Goal: Task Accomplishment & Management: Complete application form

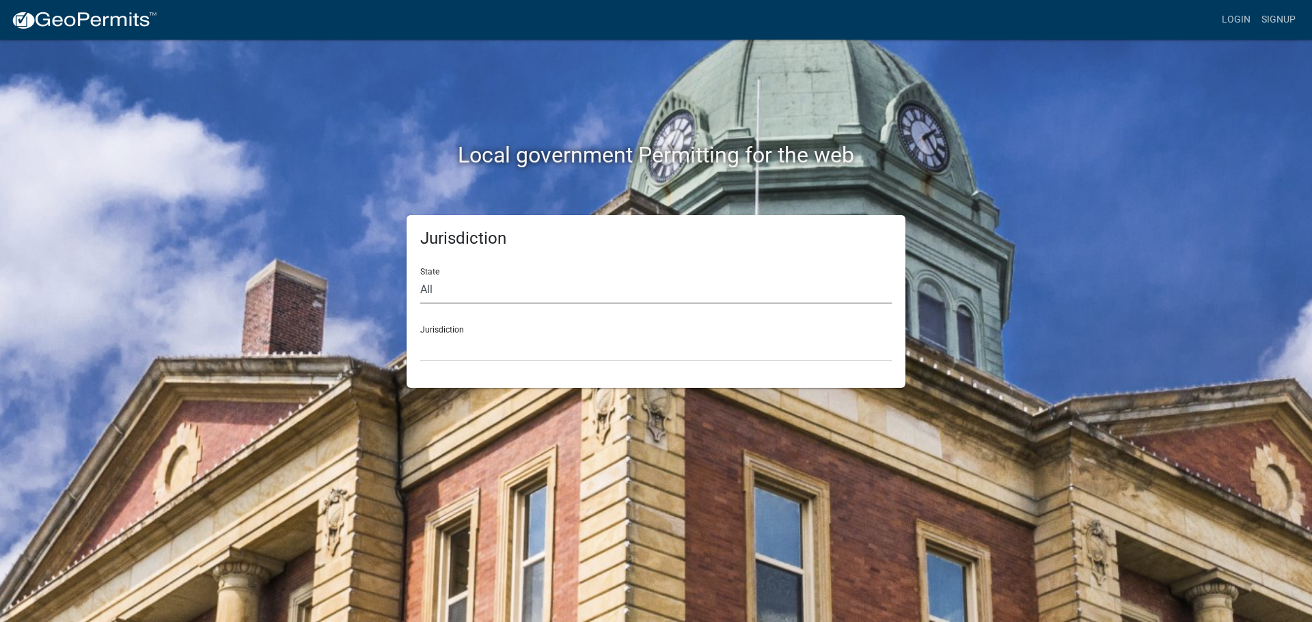
click at [466, 294] on select "All [US_STATE] [US_STATE] [US_STATE] [US_STATE] [US_STATE] [US_STATE] [US_STATE…" at bounding box center [655, 290] width 471 height 28
select select "[US_STATE]"
click at [420, 276] on select "All [US_STATE] [US_STATE] [US_STATE] [US_STATE] [US_STATE] [US_STATE] [US_STATE…" at bounding box center [655, 290] width 471 height 28
click at [463, 353] on select "[GEOGRAPHIC_DATA], [US_STATE] [GEOGRAPHIC_DATA], [US_STATE] [GEOGRAPHIC_DATA], …" at bounding box center [655, 348] width 471 height 28
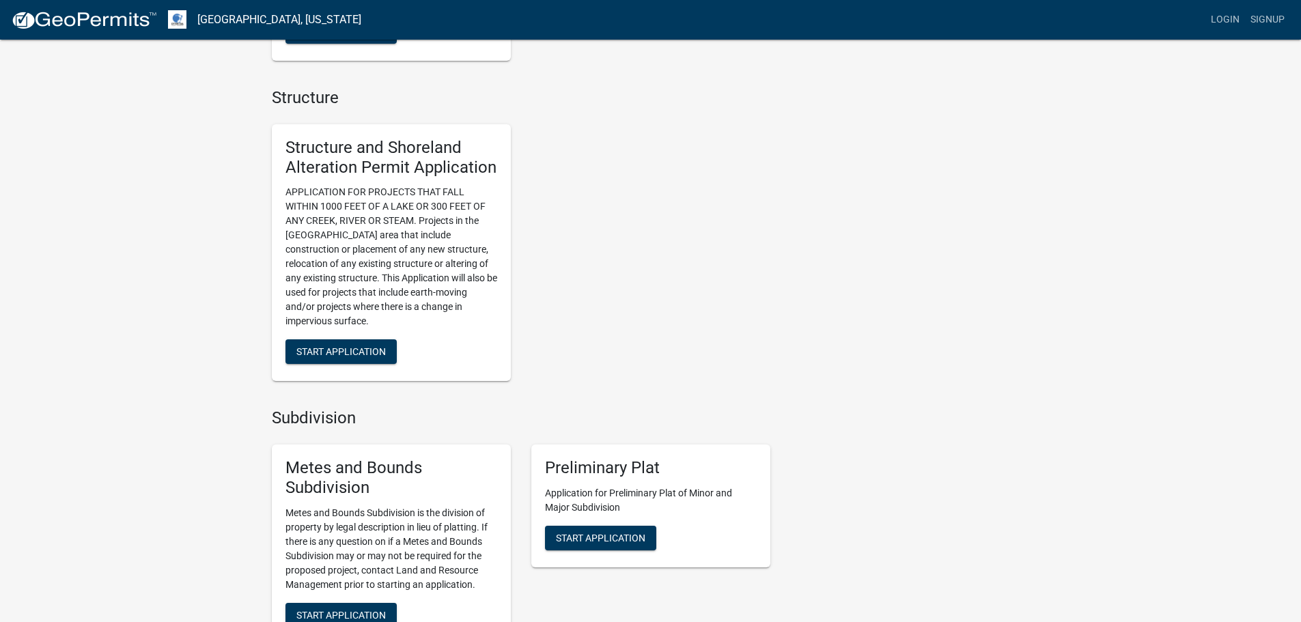
scroll to position [888, 0]
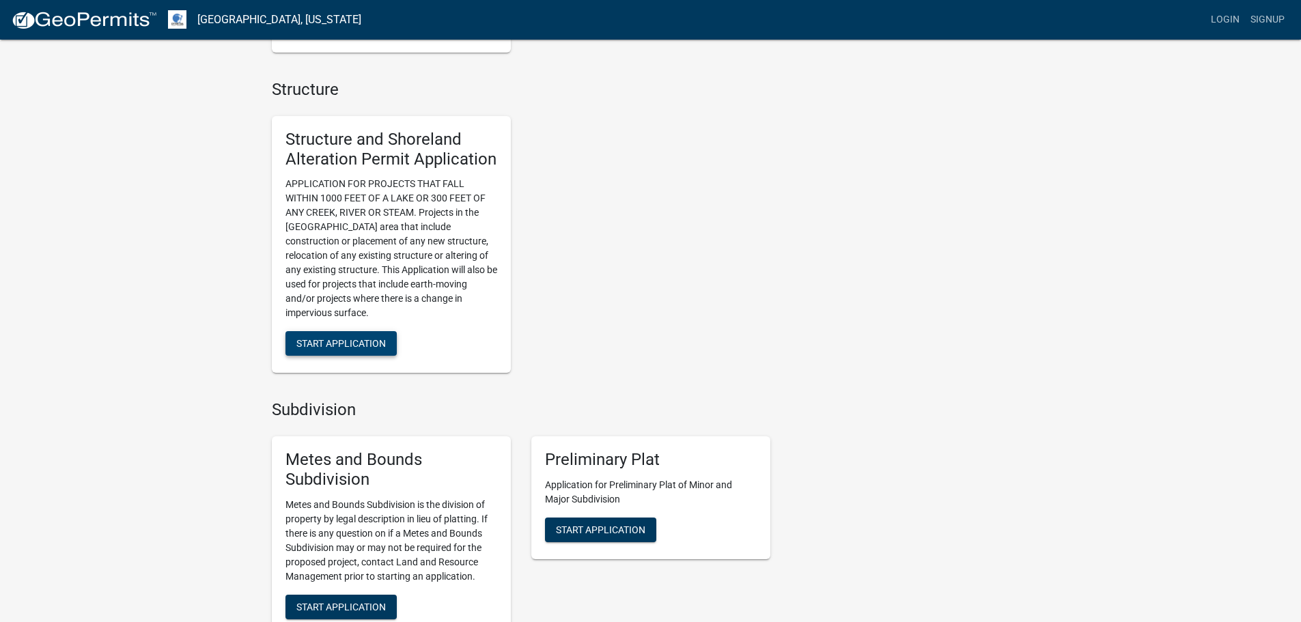
click at [325, 344] on span "Start Application" at bounding box center [340, 343] width 89 height 11
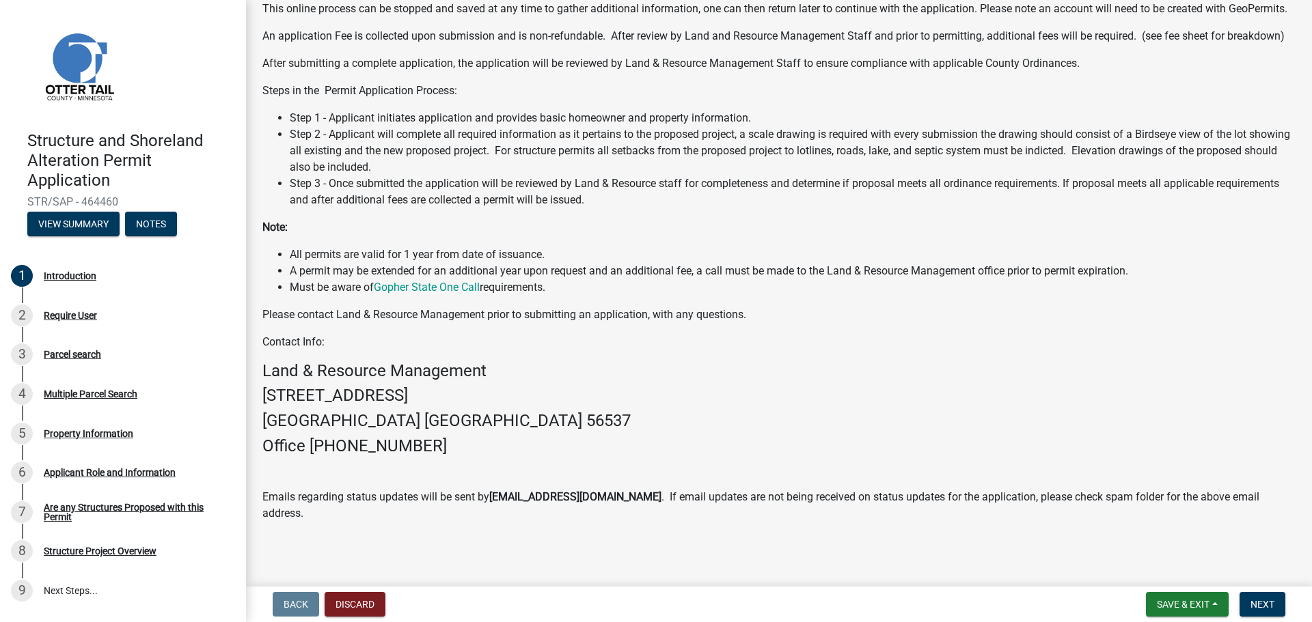
scroll to position [197, 0]
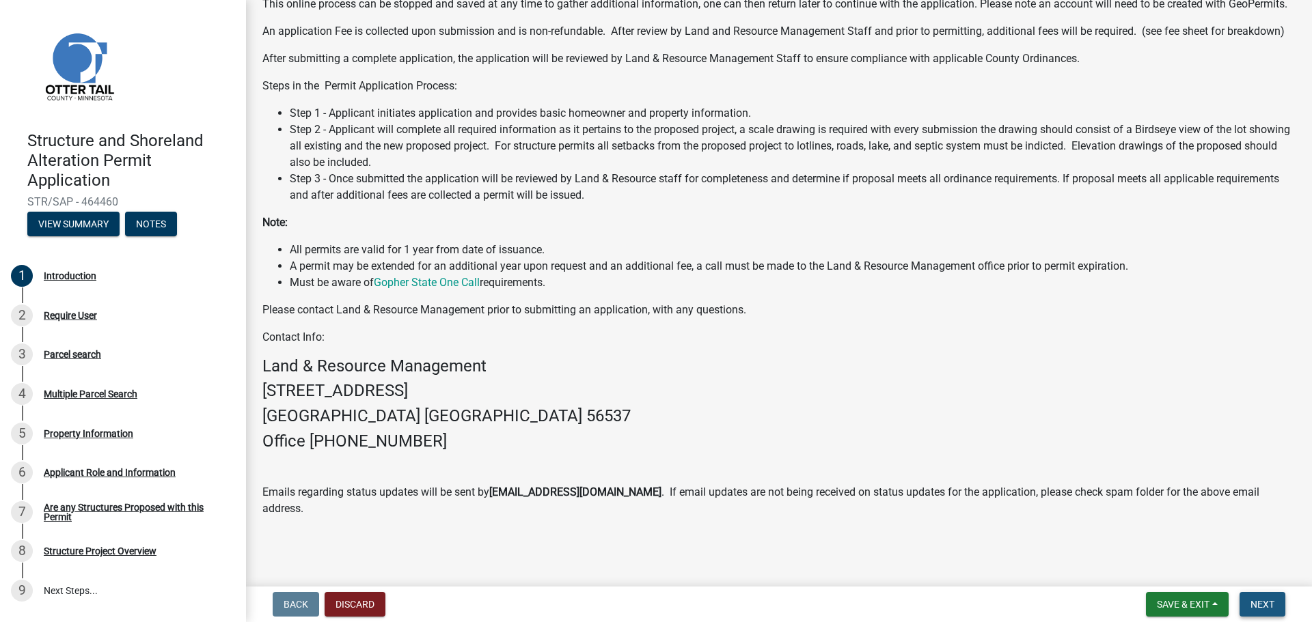
click at [1267, 604] on span "Next" at bounding box center [1262, 604] width 24 height 11
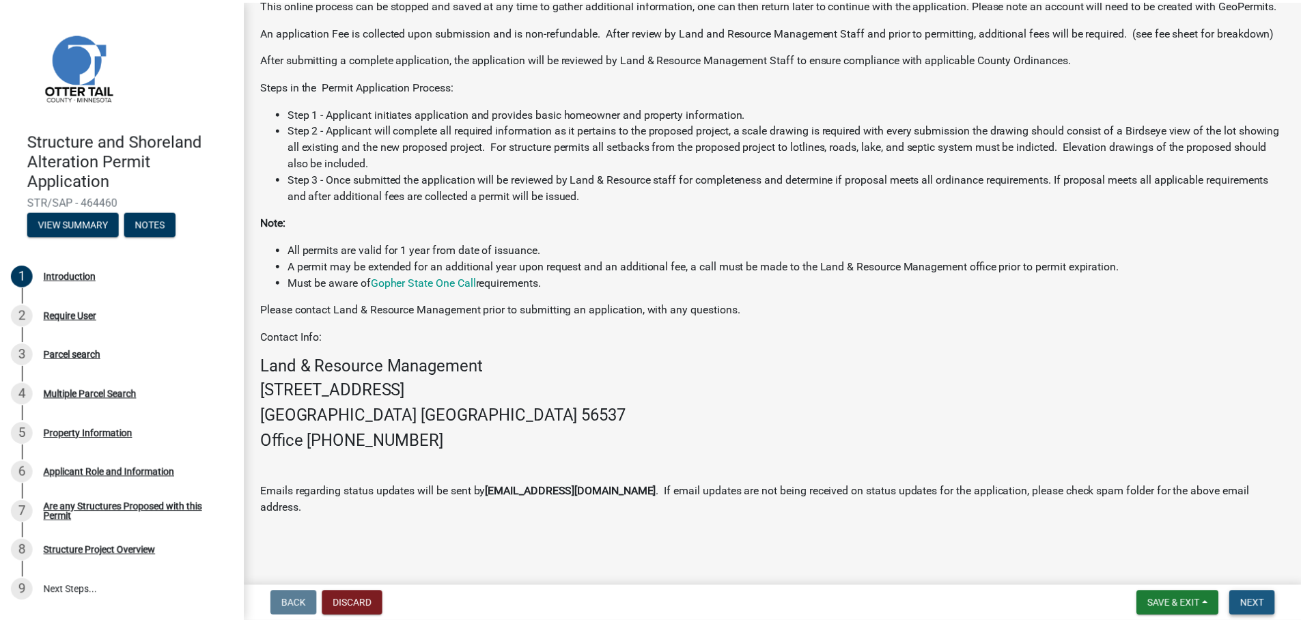
scroll to position [0, 0]
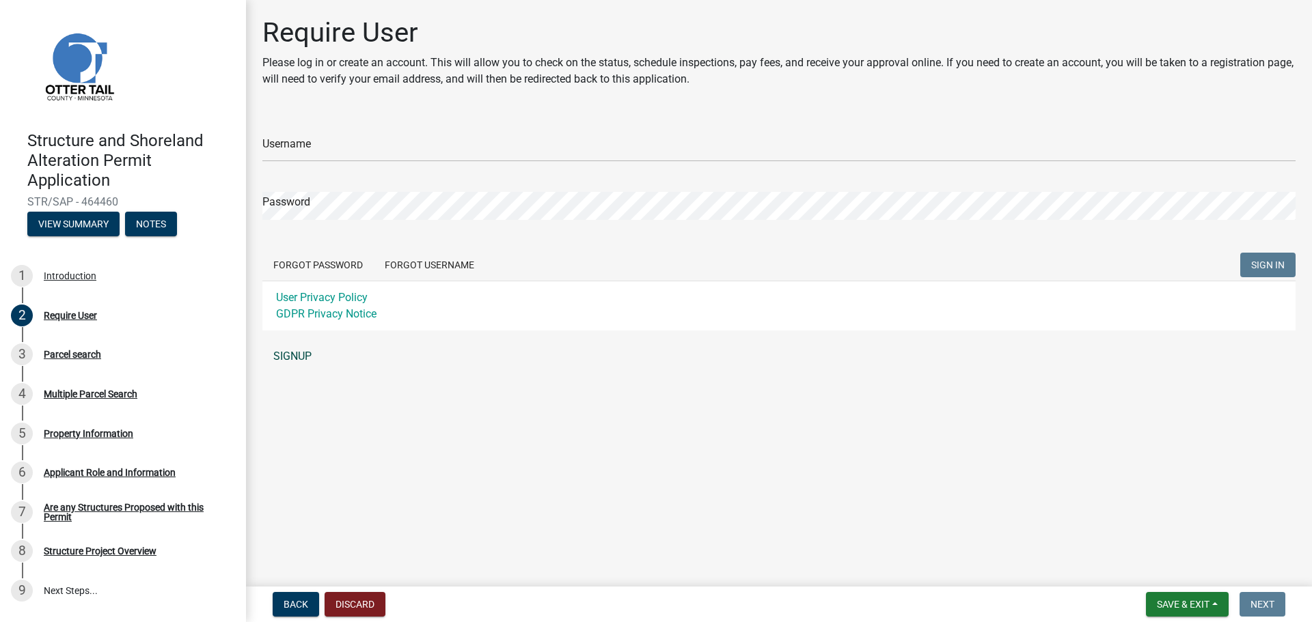
click at [291, 355] on link "SIGNUP" at bounding box center [778, 356] width 1033 height 27
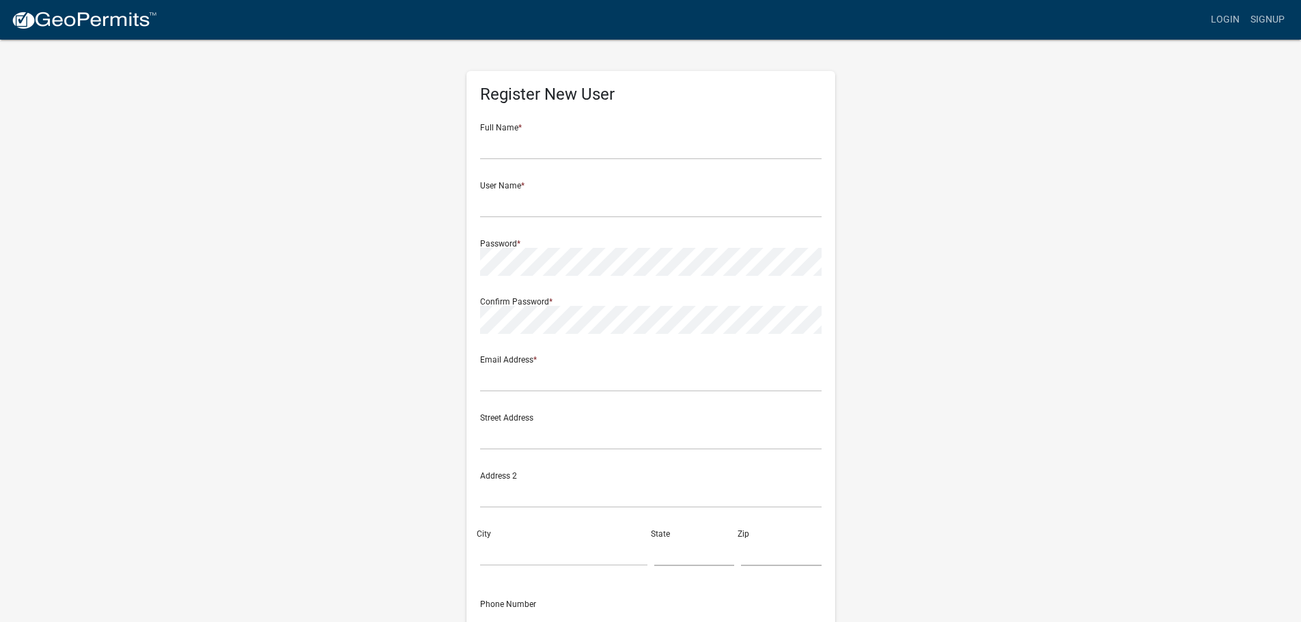
click at [818, 145] on span at bounding box center [814, 145] width 11 height 11
type input "[PERSON_NAME]"
type input "brianlindholm"
type input "[EMAIL_ADDRESS][DOMAIN_NAME]"
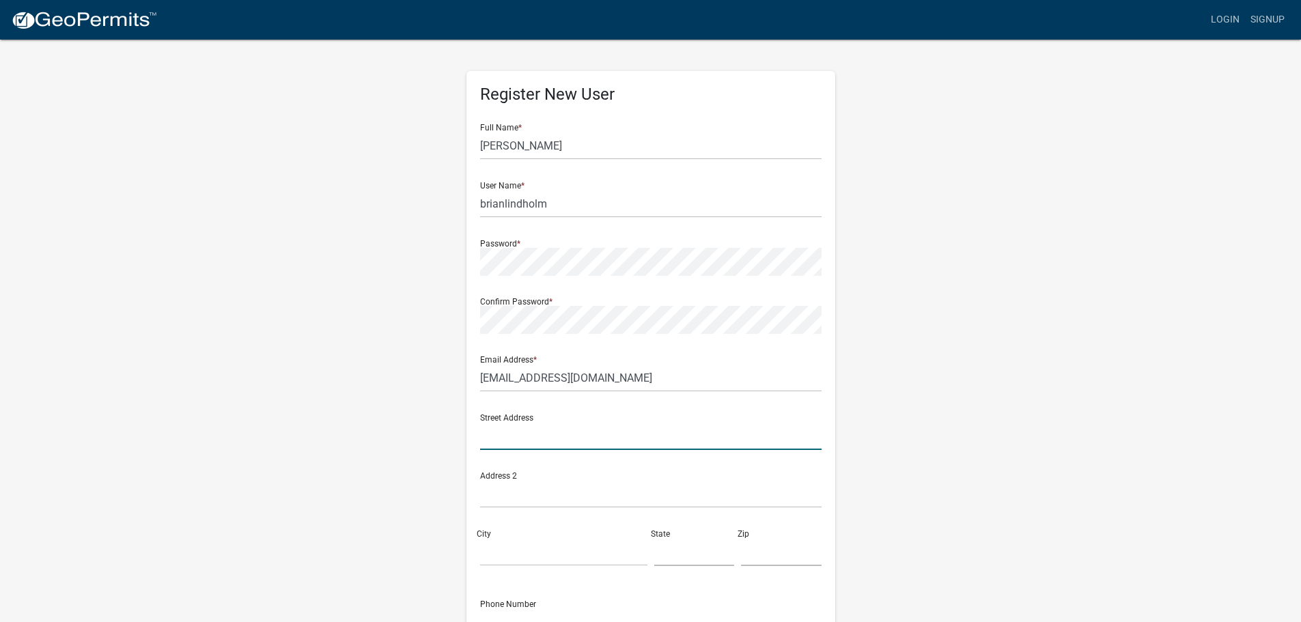
type input "6705 Oak Grove Pkwy"
type input "Brooklyn Park"
type input "Minnesota"
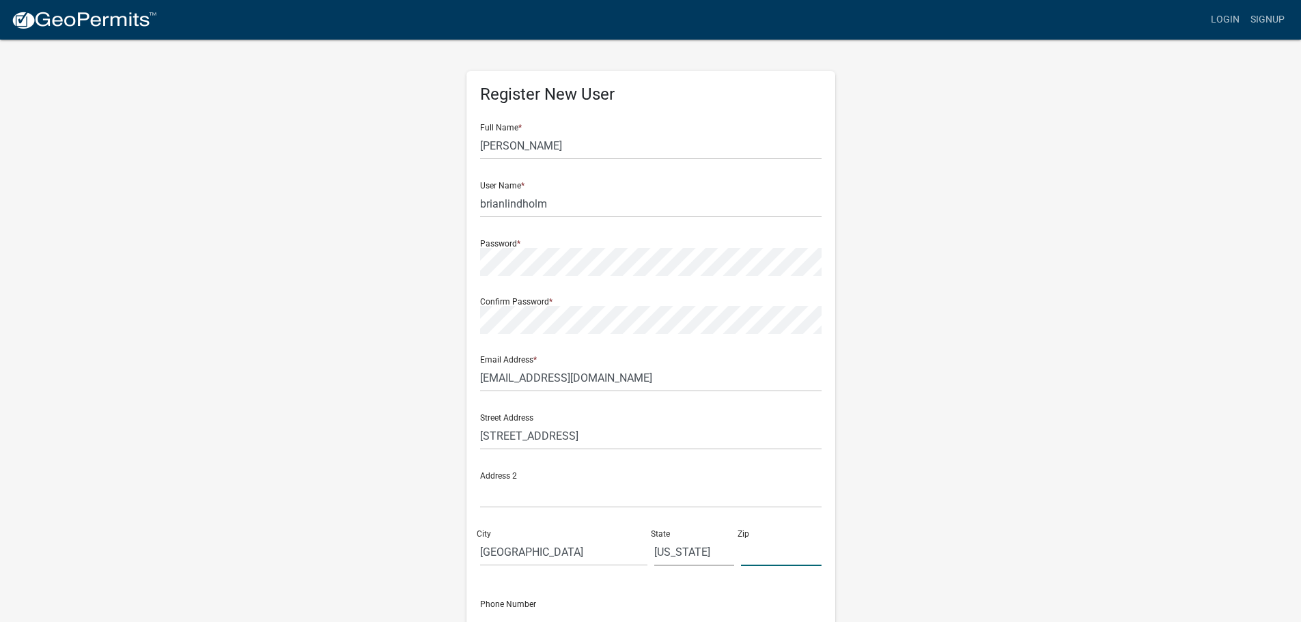
type input "55445"
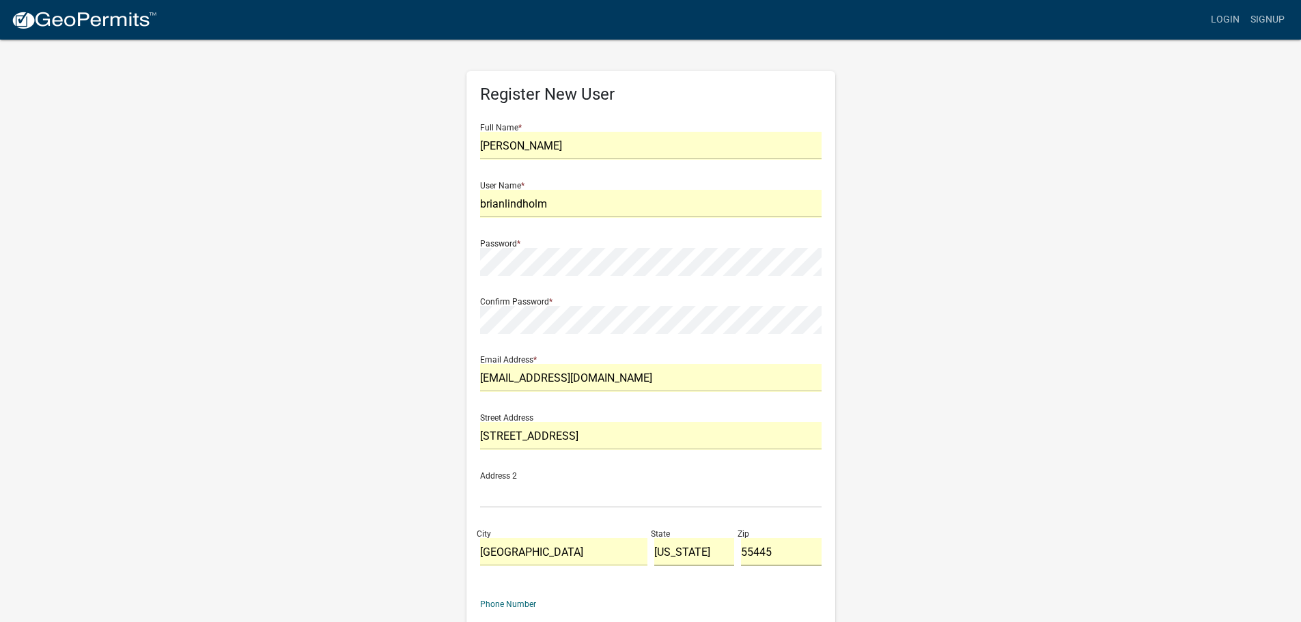
type input "7634865153"
click at [512, 497] on input "text" at bounding box center [651, 494] width 342 height 28
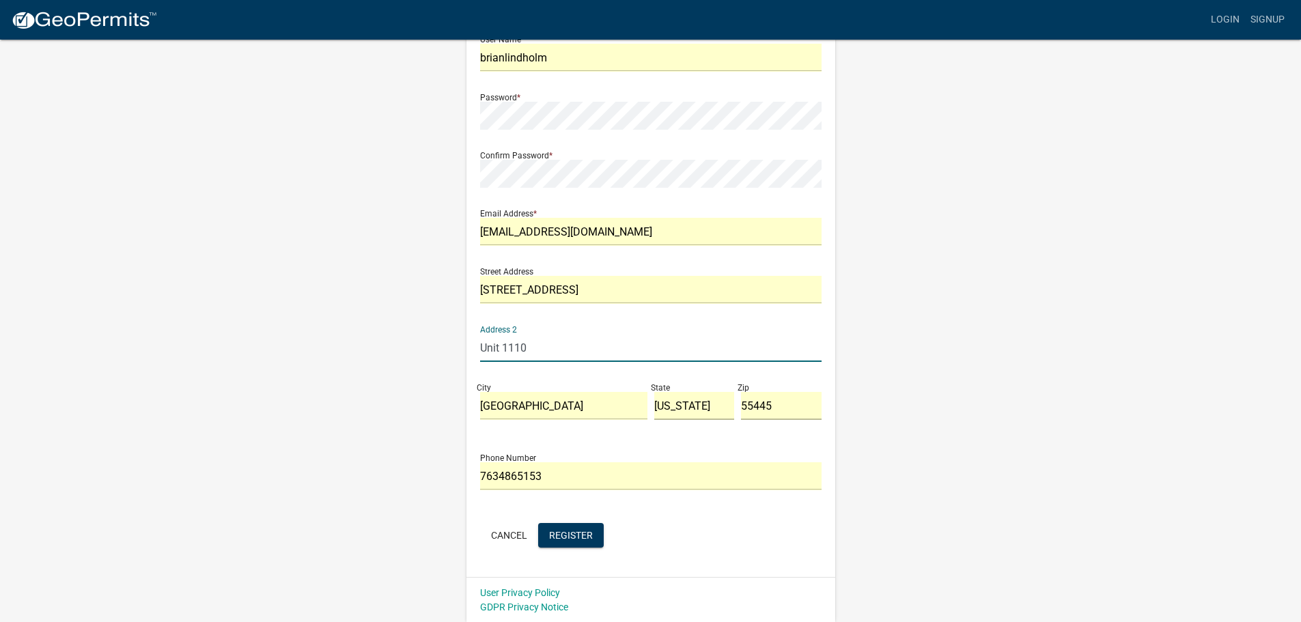
scroll to position [147, 0]
type input "Unit 1110"
click at [577, 533] on span "Register" at bounding box center [571, 534] width 44 height 11
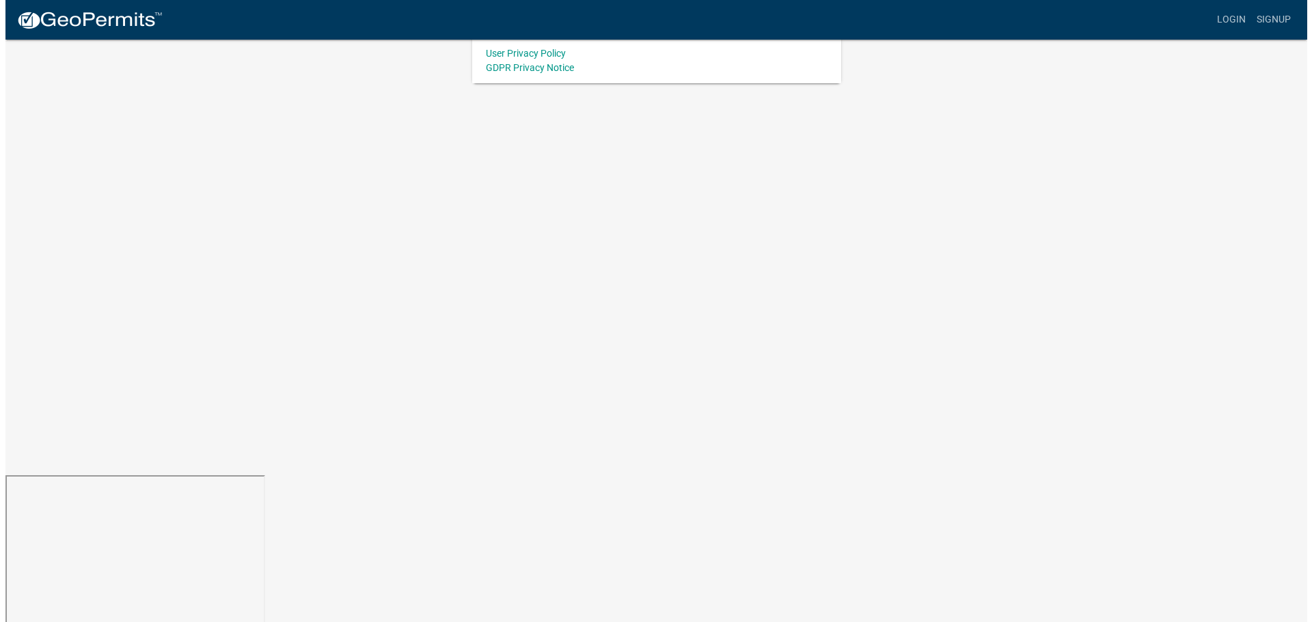
scroll to position [0, 0]
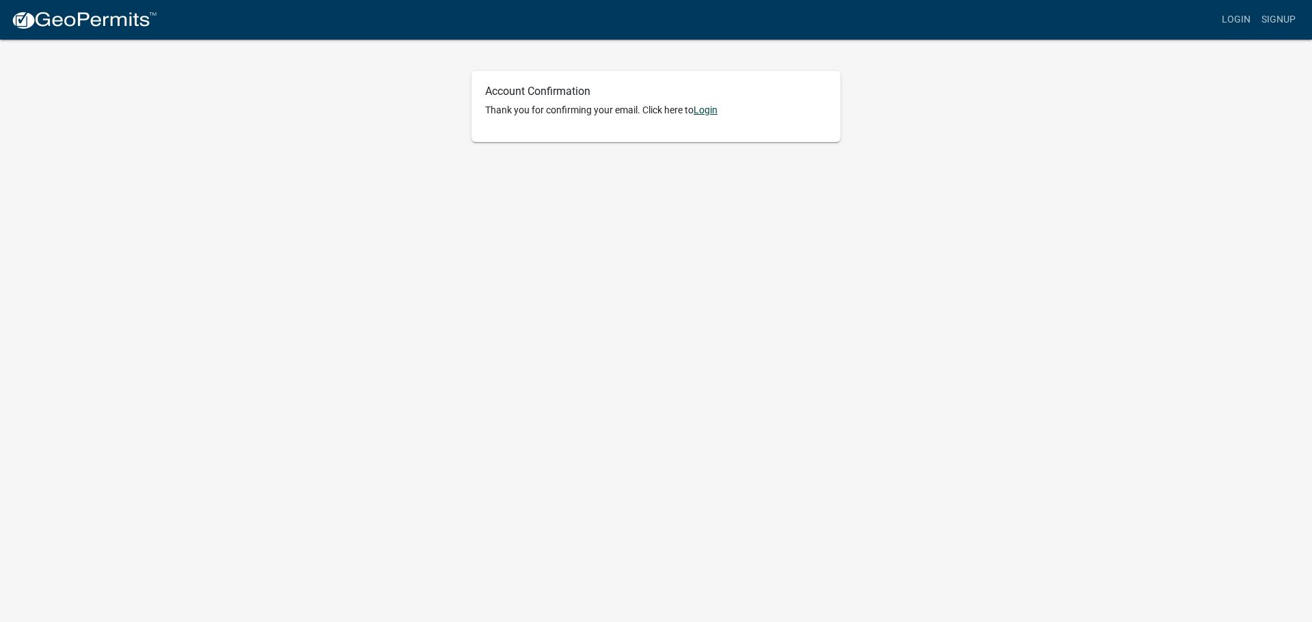
click at [705, 111] on link "Login" at bounding box center [705, 110] width 24 height 11
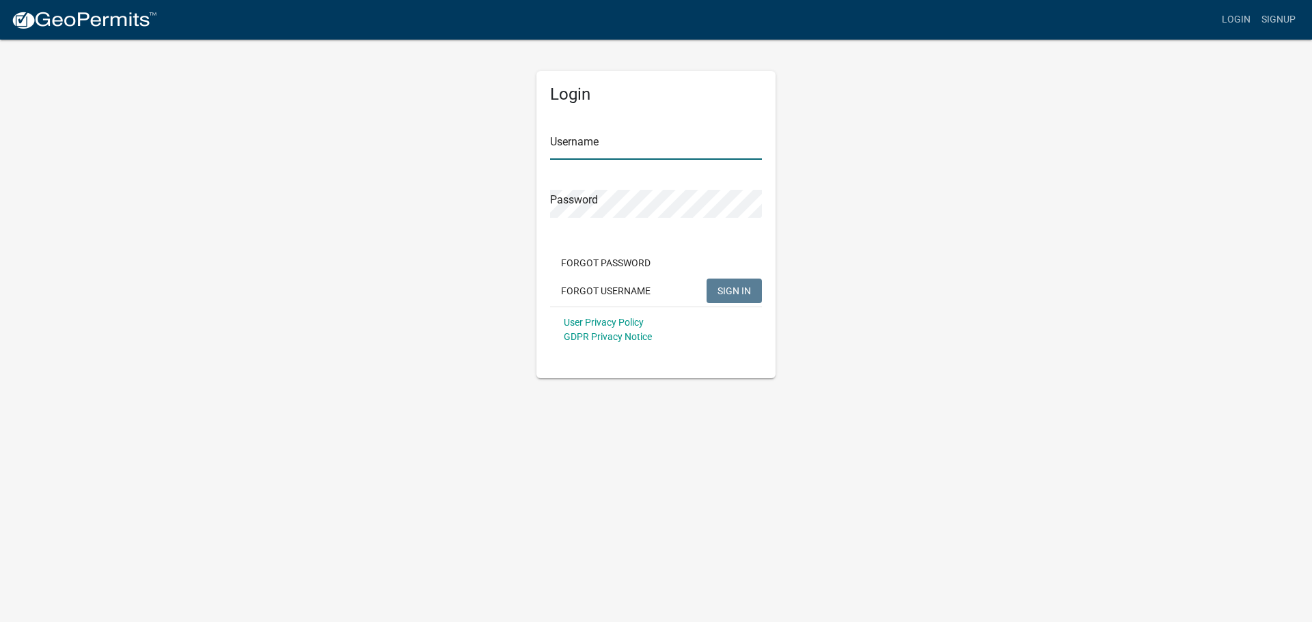
type input "brianlindholm"
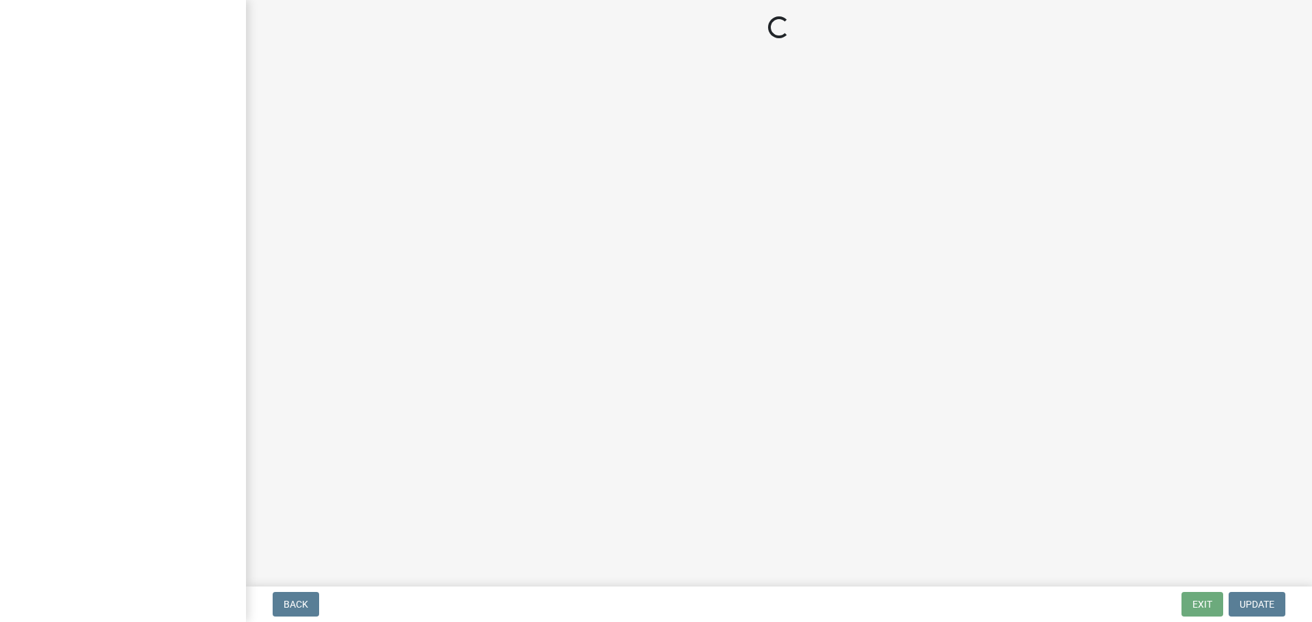
click at [458, 296] on main "Loading..." at bounding box center [779, 290] width 1066 height 581
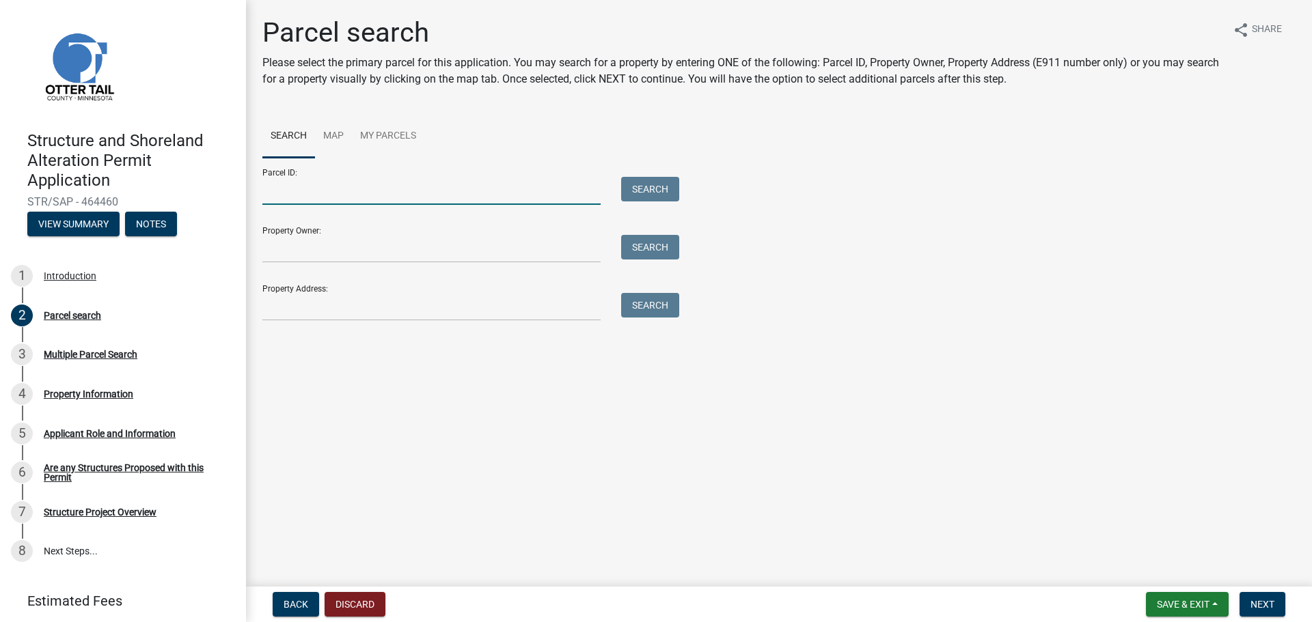
click at [337, 190] on input "Parcel ID:" at bounding box center [431, 191] width 338 height 28
click at [301, 307] on input "Property Address:" at bounding box center [431, 307] width 338 height 28
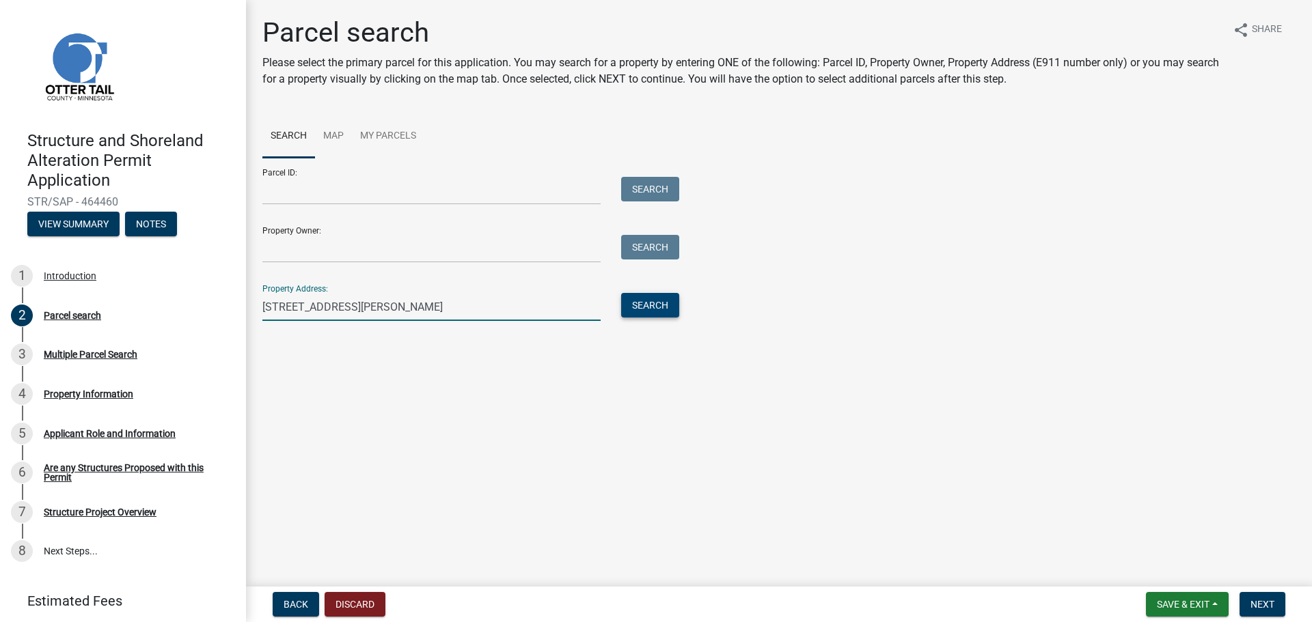
type input "[STREET_ADDRESS][PERSON_NAME]"
click at [642, 305] on button "Search" at bounding box center [650, 305] width 58 height 25
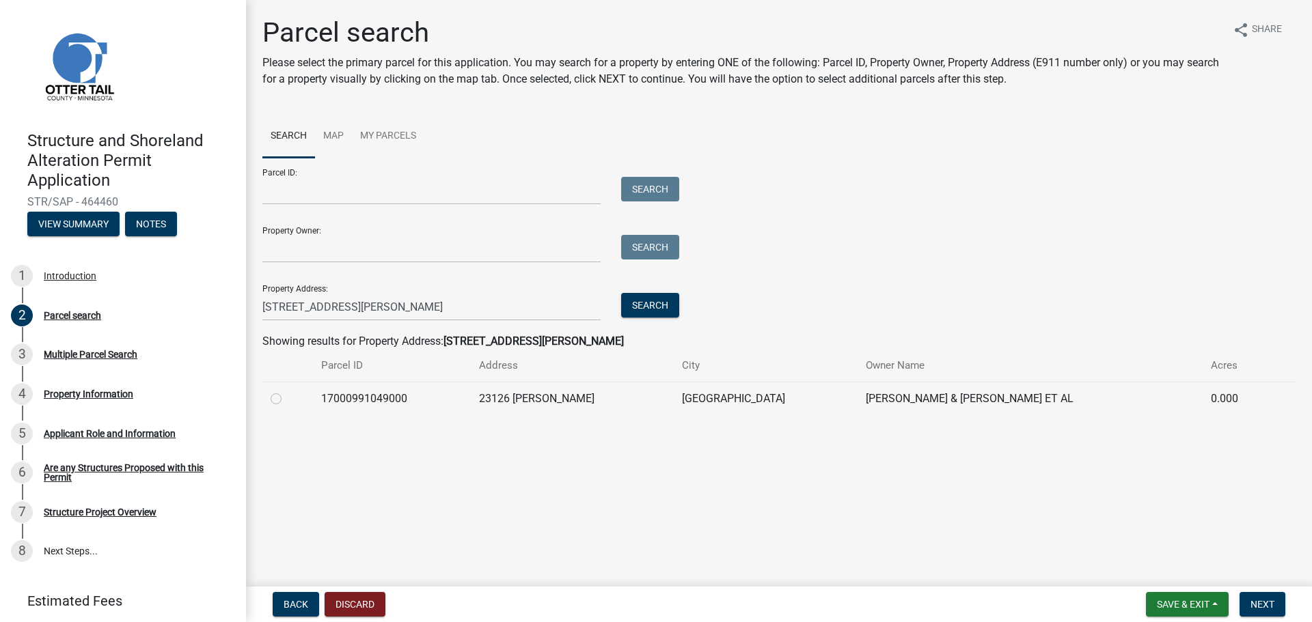
click at [287, 391] on label at bounding box center [287, 391] width 0 height 0
click at [287, 400] on input "radio" at bounding box center [291, 395] width 9 height 9
radio input "true"
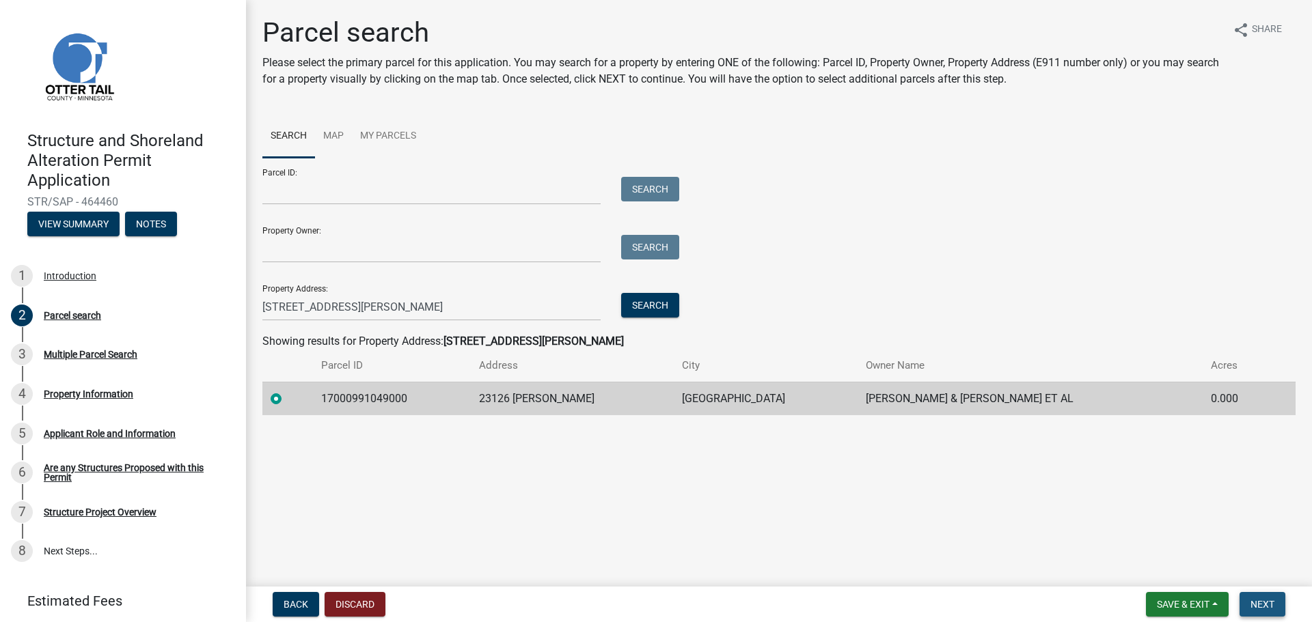
click at [1262, 605] on span "Next" at bounding box center [1262, 604] width 24 height 11
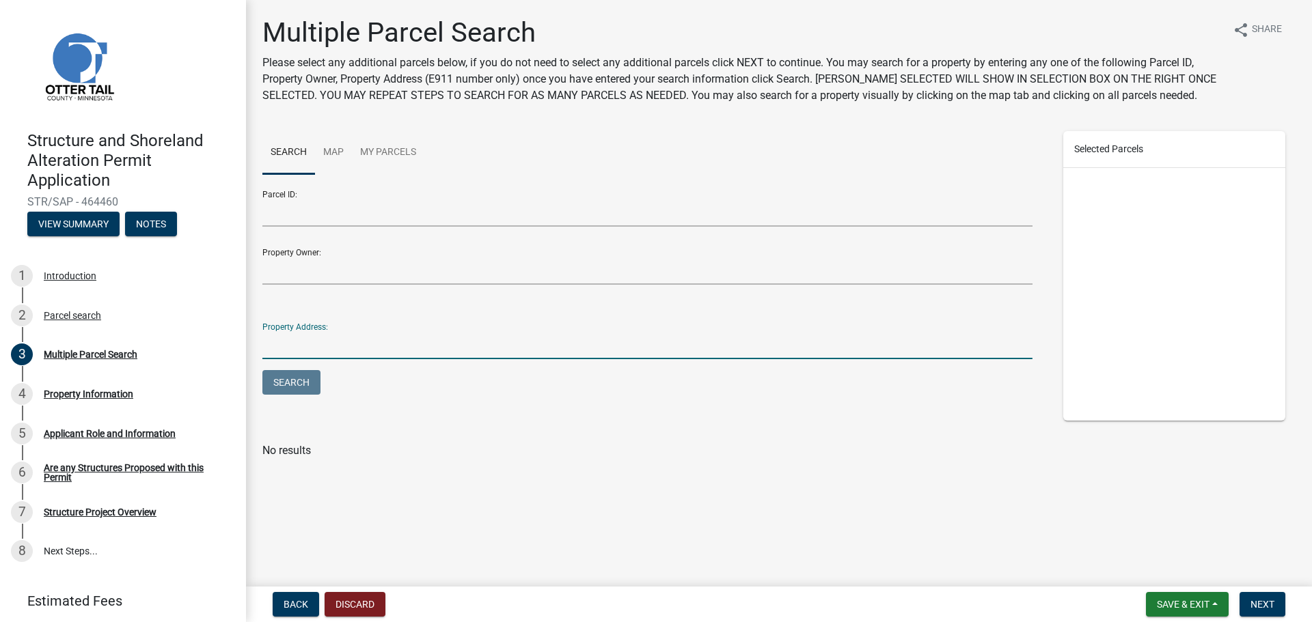
click at [327, 340] on input "Property Address:" at bounding box center [647, 345] width 770 height 28
type input "[STREET_ADDRESS][PERSON_NAME]"
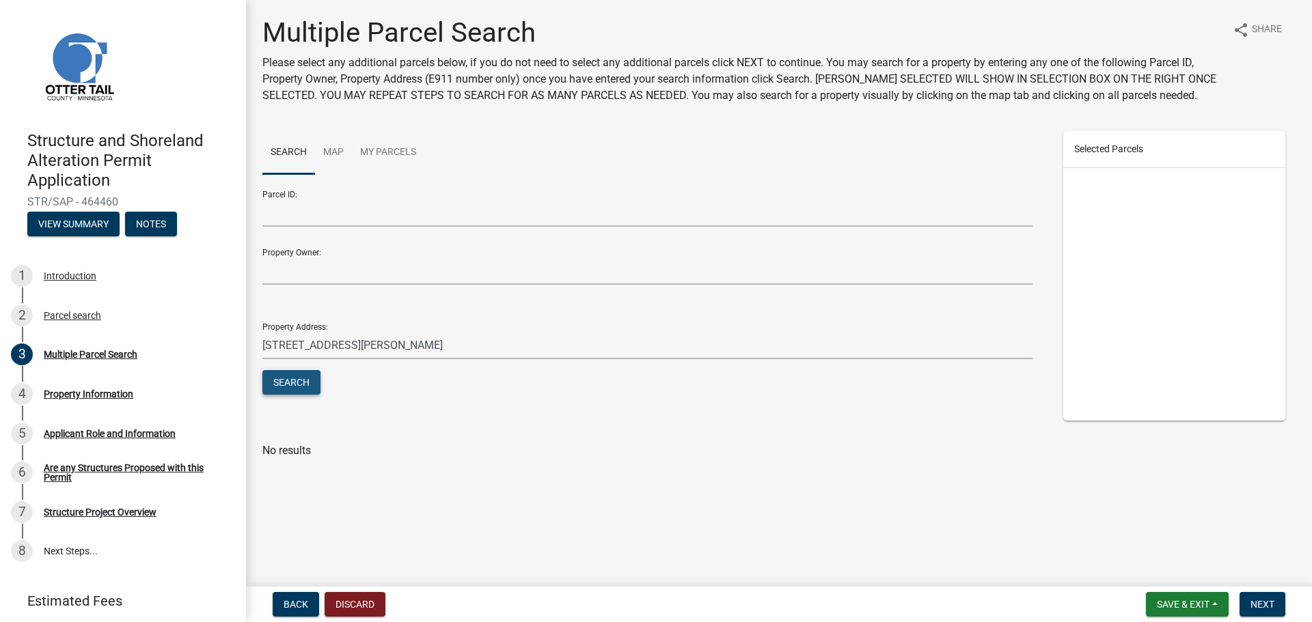
click at [293, 378] on button "Search" at bounding box center [291, 382] width 58 height 25
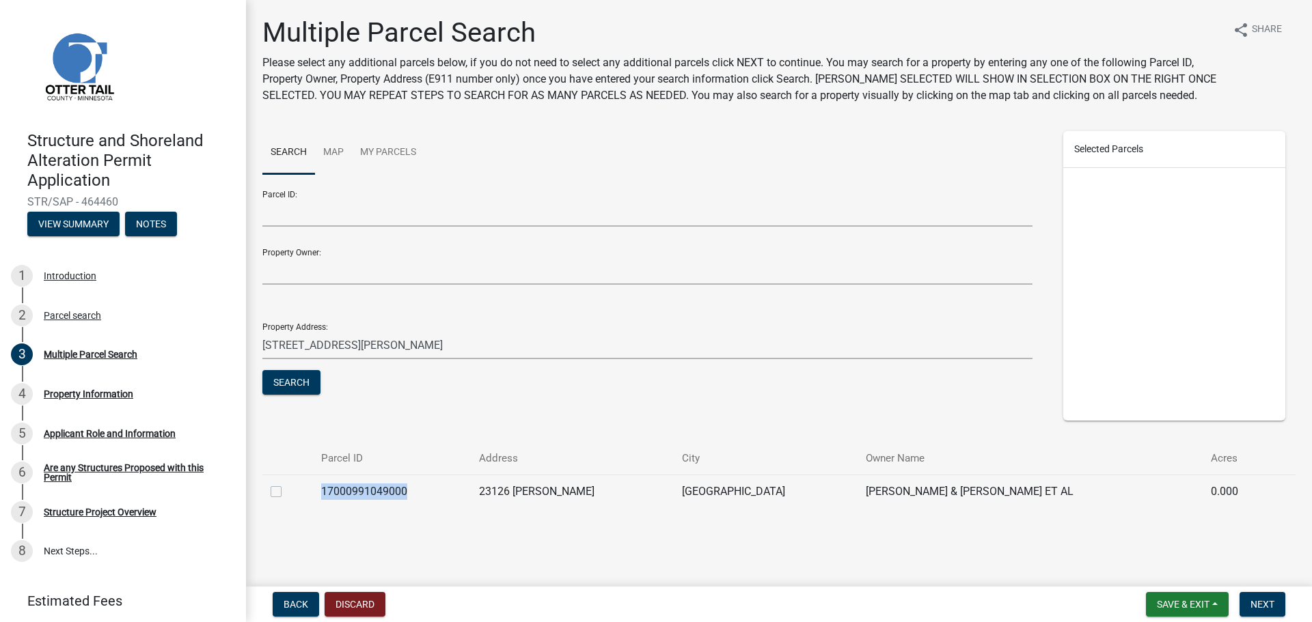
drag, startPoint x: 326, startPoint y: 487, endPoint x: 411, endPoint y: 491, distance: 85.5
click at [411, 491] on td "17000991049000" at bounding box center [392, 491] width 158 height 33
copy td "17000991049000"
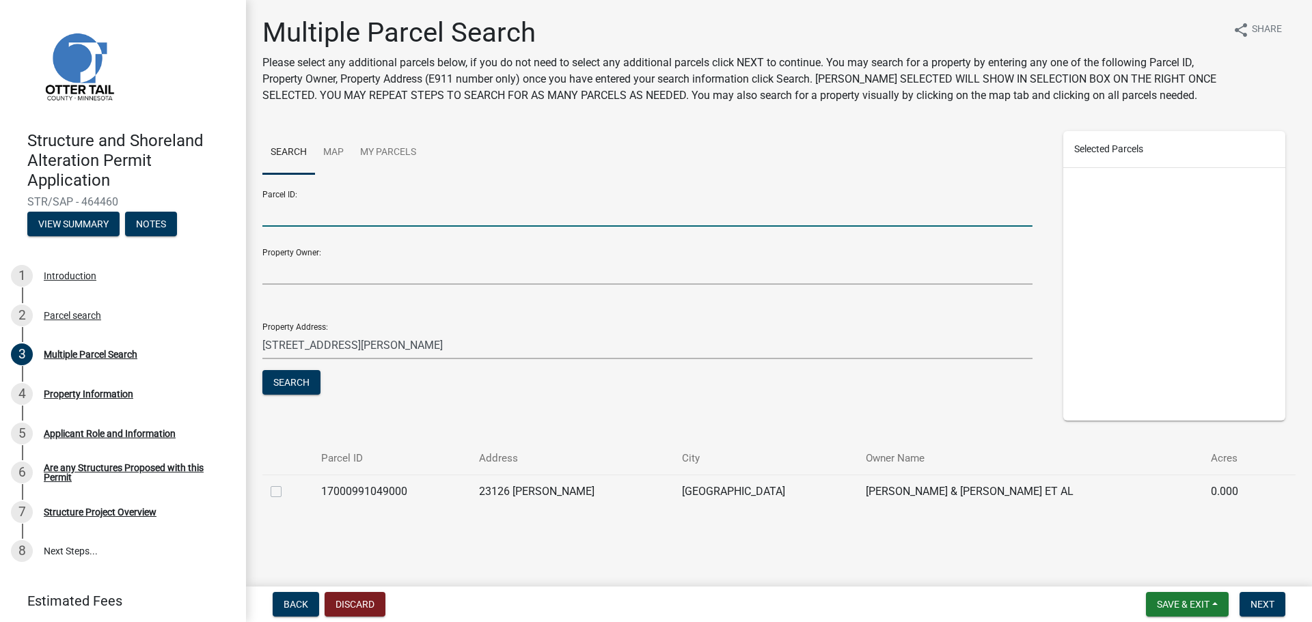
click at [294, 204] on input "Parcel ID:" at bounding box center [647, 213] width 770 height 28
paste input "17000991049000"
type input "17000991049000"
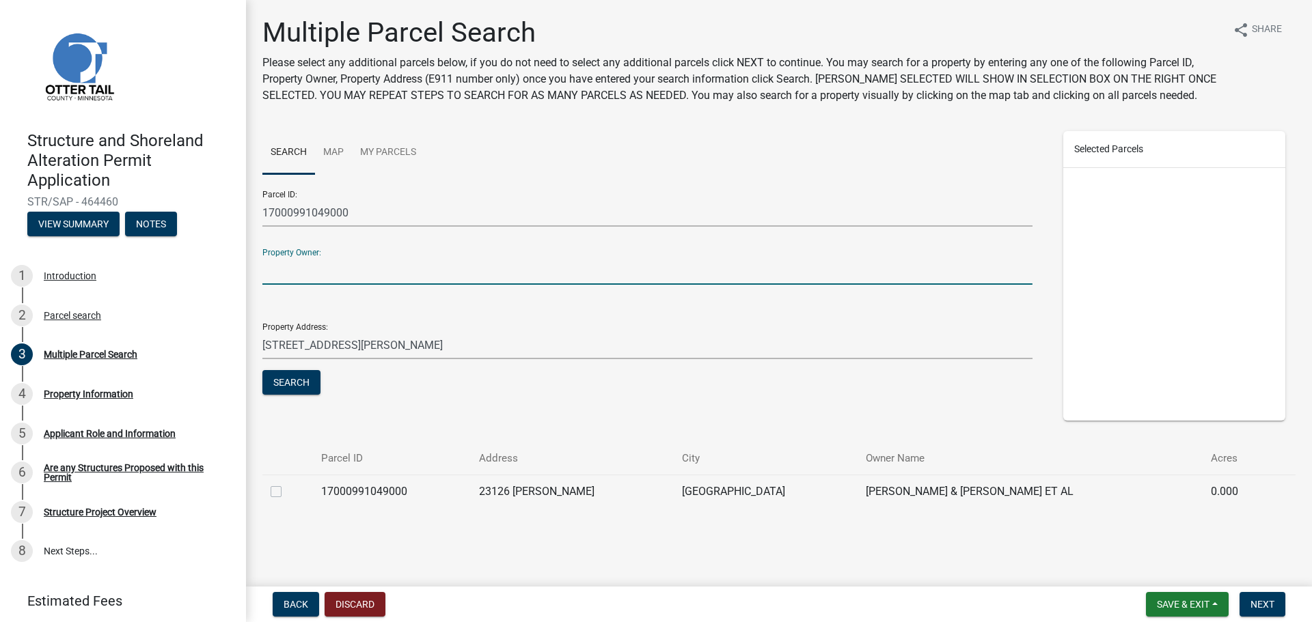
click at [320, 273] on input "Property Owner:" at bounding box center [647, 271] width 770 height 28
type input "J"
type input "[PERSON_NAME] & [PERSON_NAME] ET AL"
click at [301, 381] on button "Search" at bounding box center [291, 382] width 58 height 25
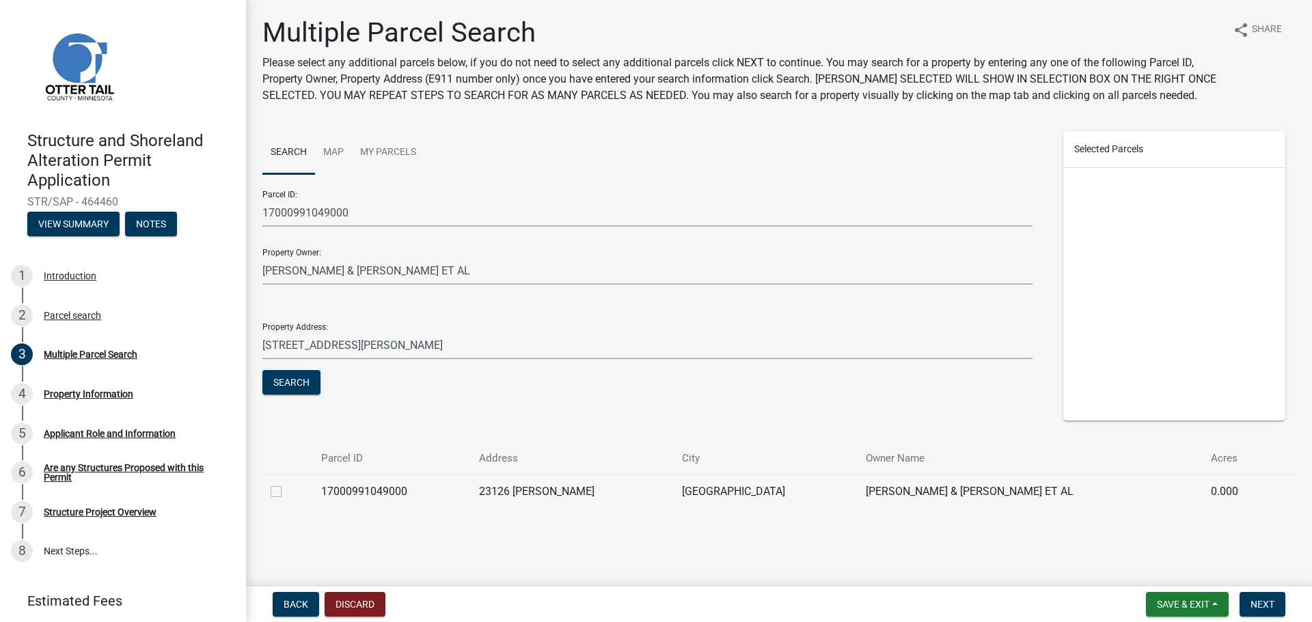
click at [287, 484] on label at bounding box center [287, 484] width 0 height 0
click at [287, 491] on input "checkbox" at bounding box center [291, 488] width 9 height 9
checkbox input "true"
click at [1279, 517] on div "Parcel ID Address City Owner Name Acres 17000991049000 [GEOGRAPHIC_DATA][PERSON…" at bounding box center [778, 481] width 1053 height 77
click at [289, 383] on button "Search" at bounding box center [291, 382] width 58 height 25
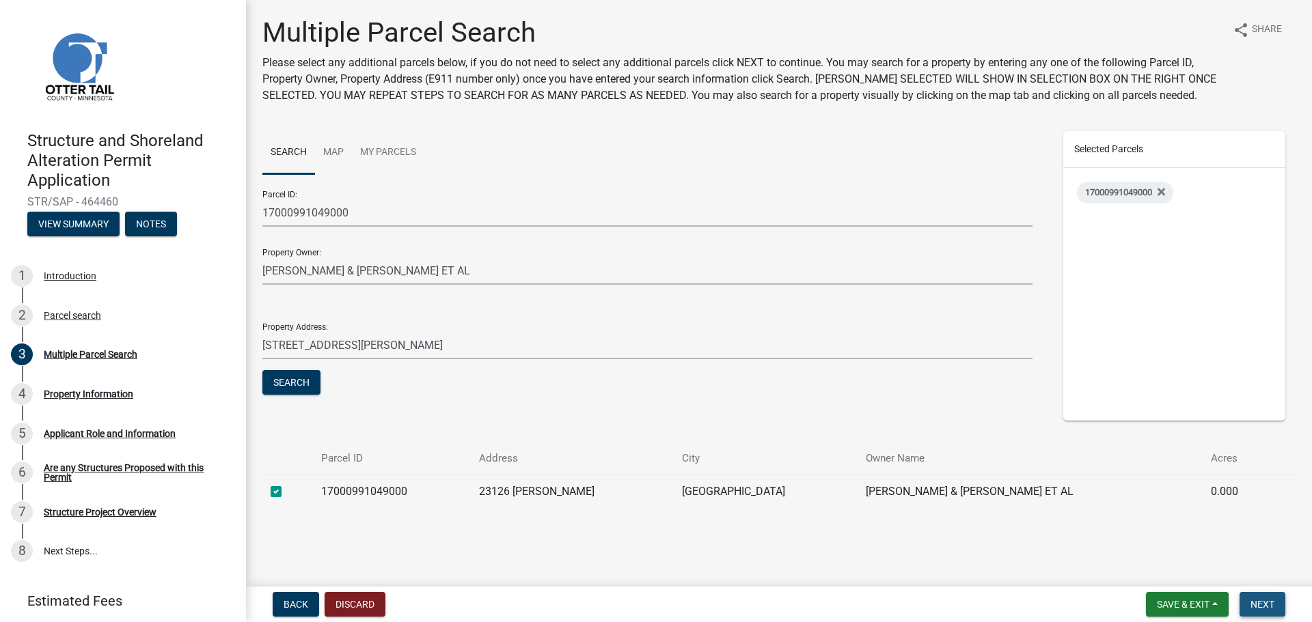
click at [1270, 599] on span "Next" at bounding box center [1262, 604] width 24 height 11
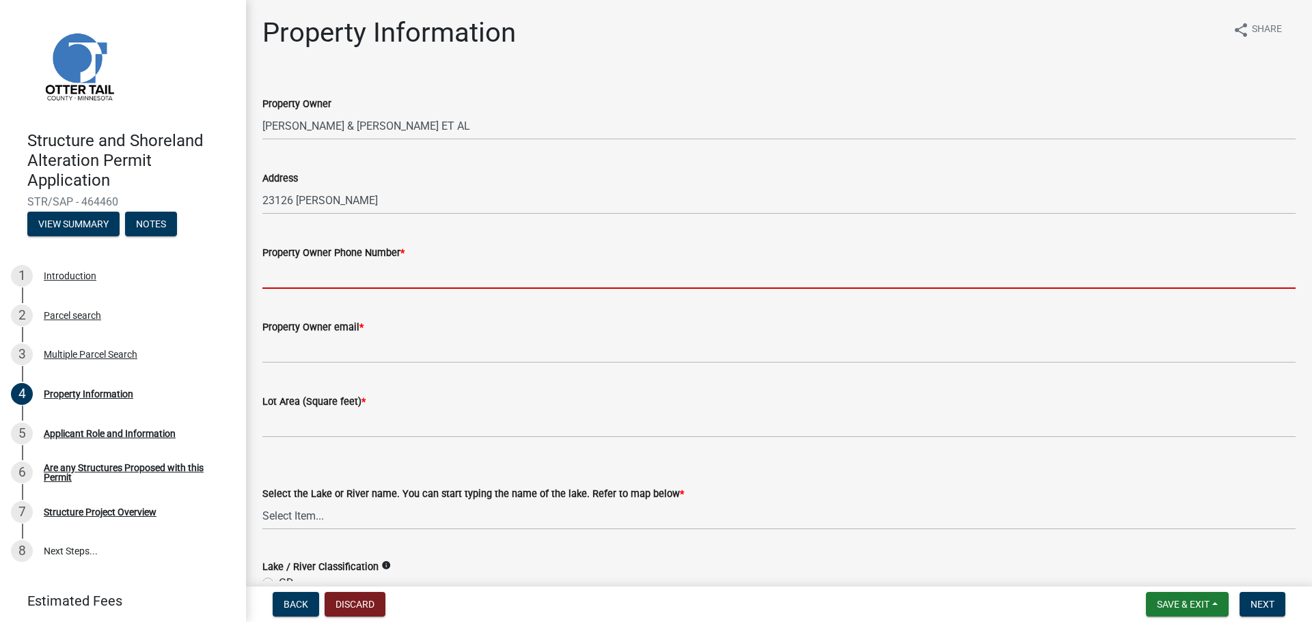
click at [325, 271] on input "Property Owner Phone Number *" at bounding box center [778, 275] width 1033 height 28
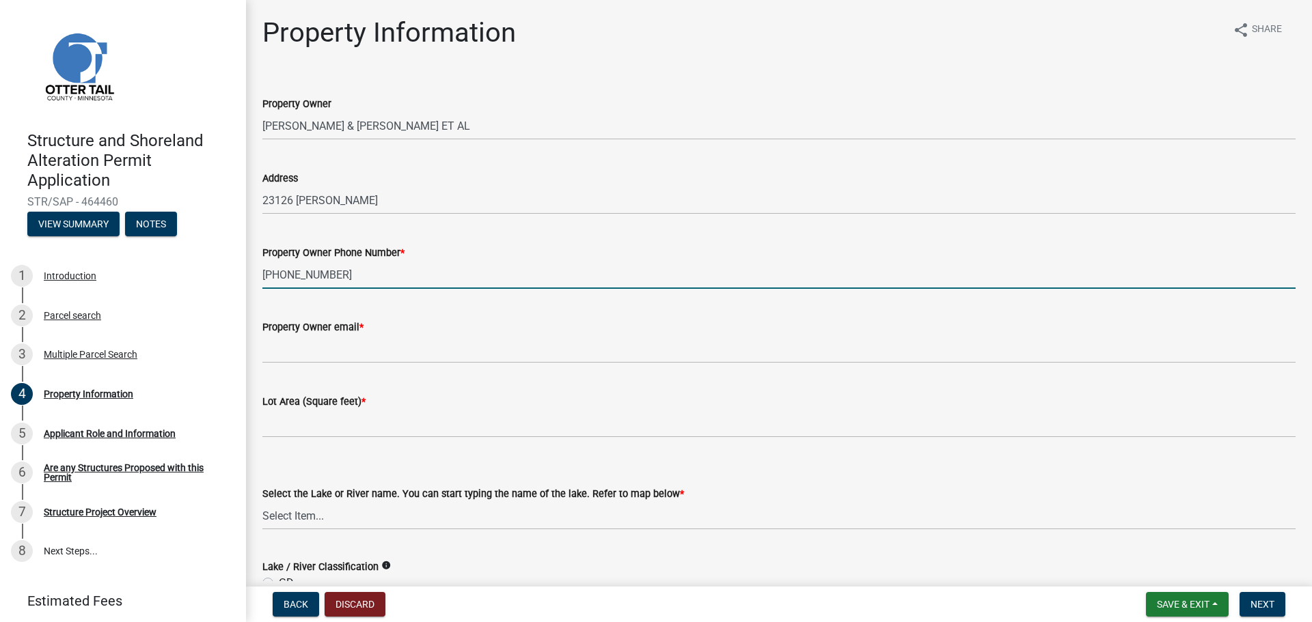
type input "[PHONE_NUMBER]"
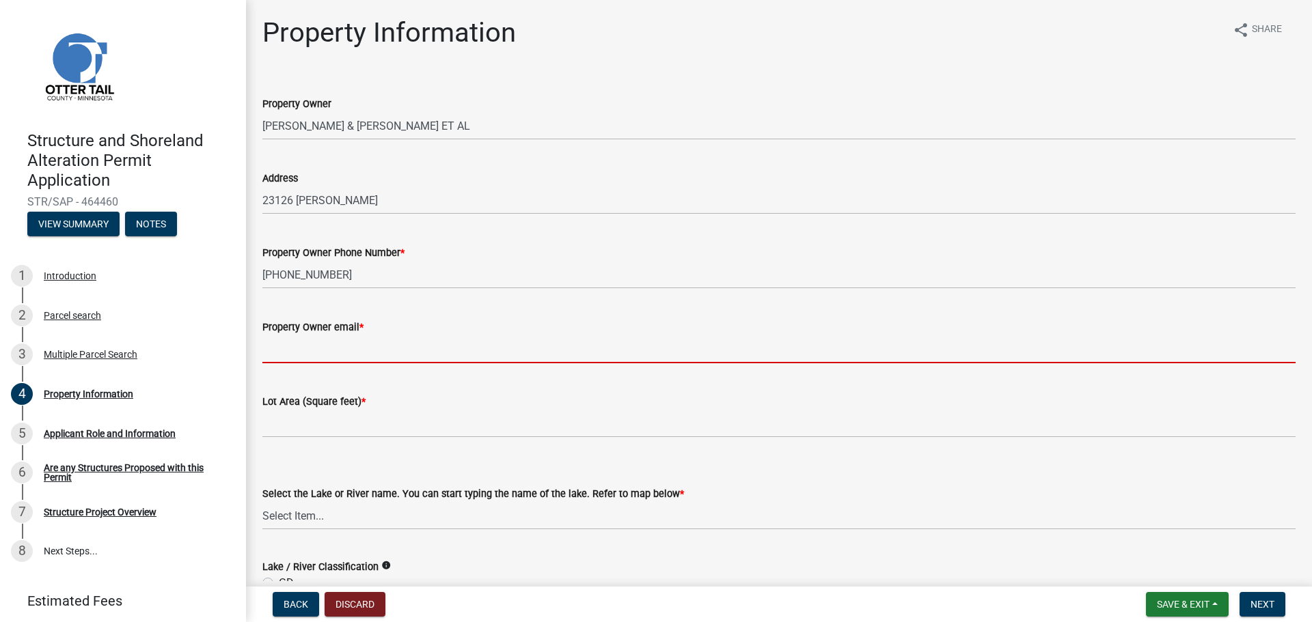
click at [342, 344] on input "Property Owner email *" at bounding box center [778, 349] width 1033 height 28
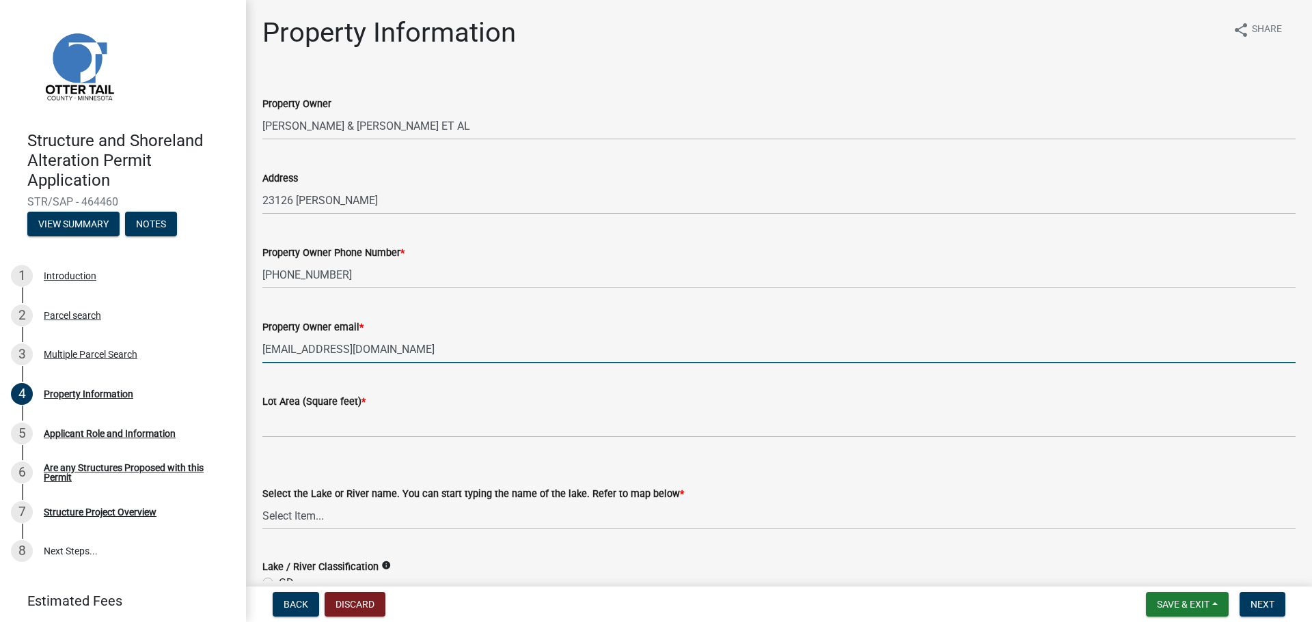
type input "[EMAIL_ADDRESS][DOMAIN_NAME]"
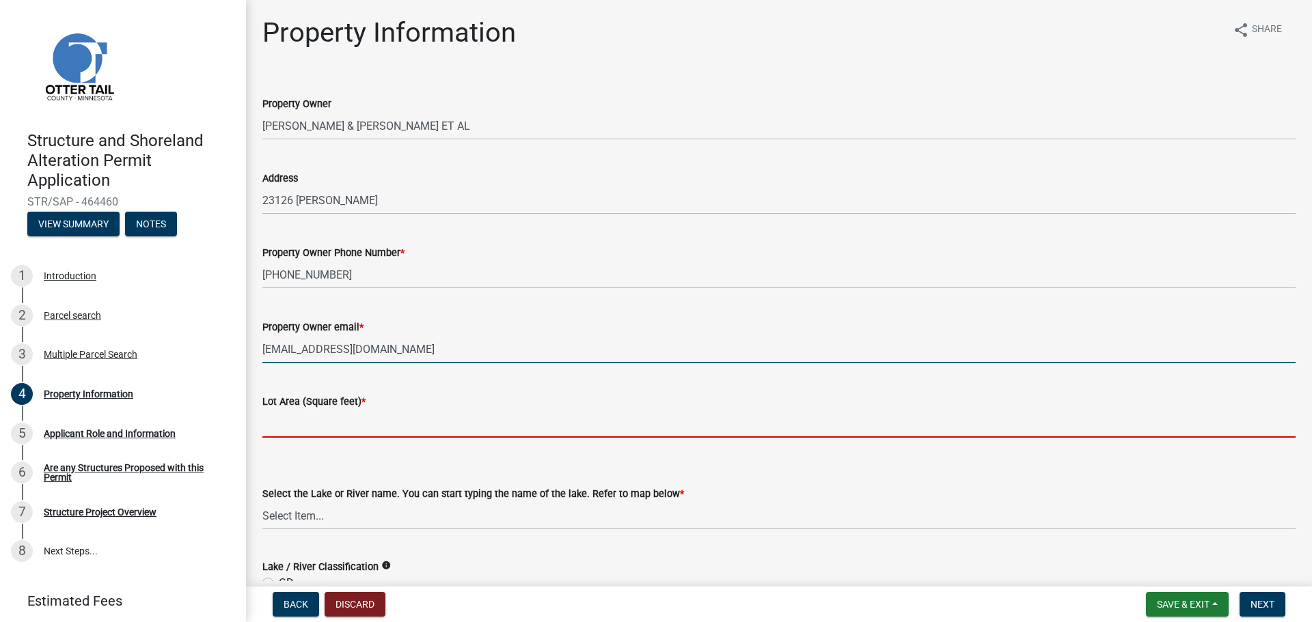
click at [290, 424] on input "text" at bounding box center [778, 424] width 1033 height 28
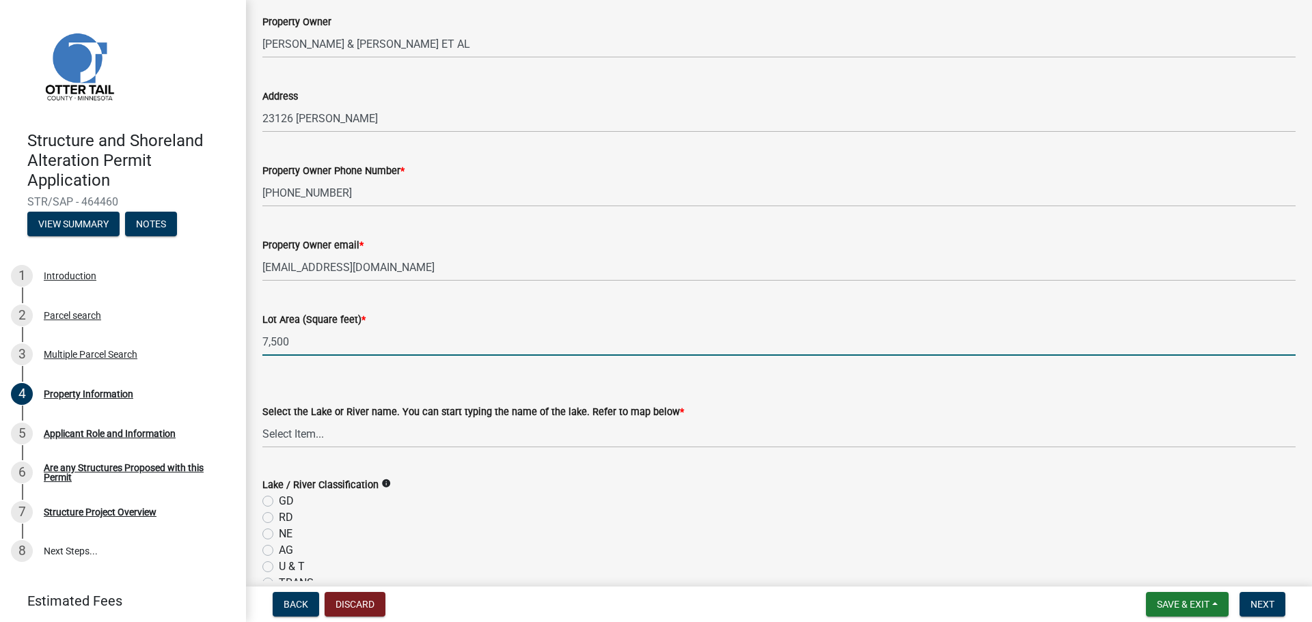
scroll to position [205, 0]
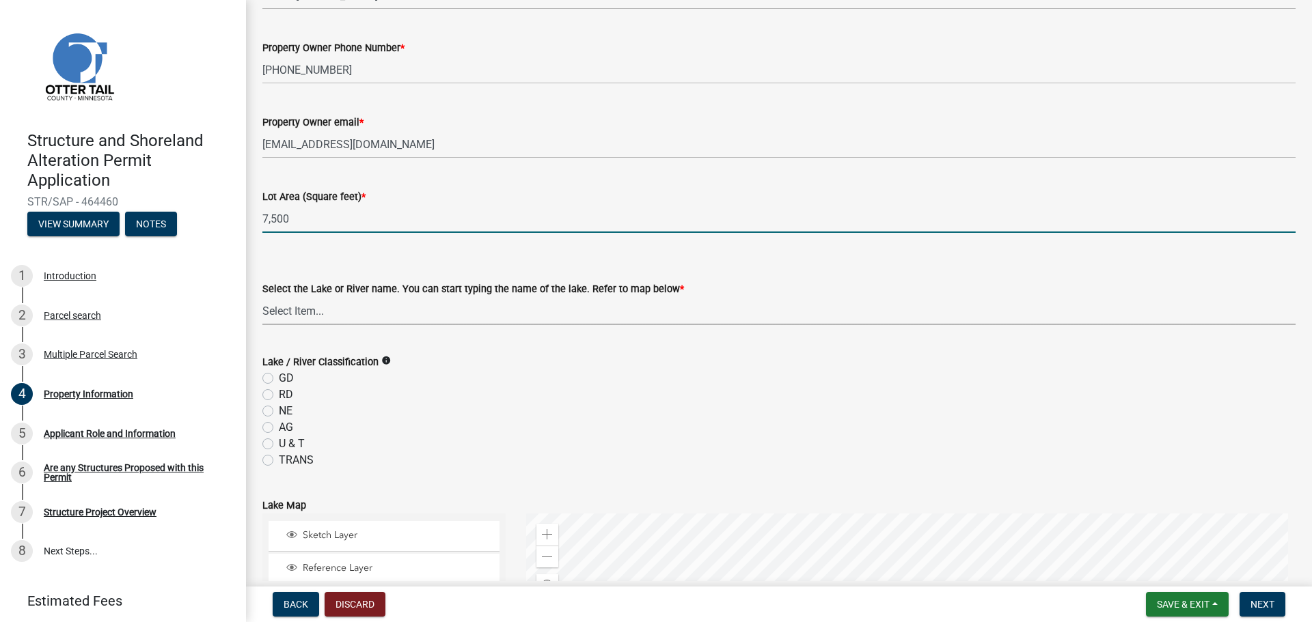
type input "7500"
click at [316, 309] on select "Select Item... None [PERSON_NAME] 56-031 [PERSON_NAME] 56-118 [PERSON_NAME] 56-…" at bounding box center [778, 311] width 1033 height 28
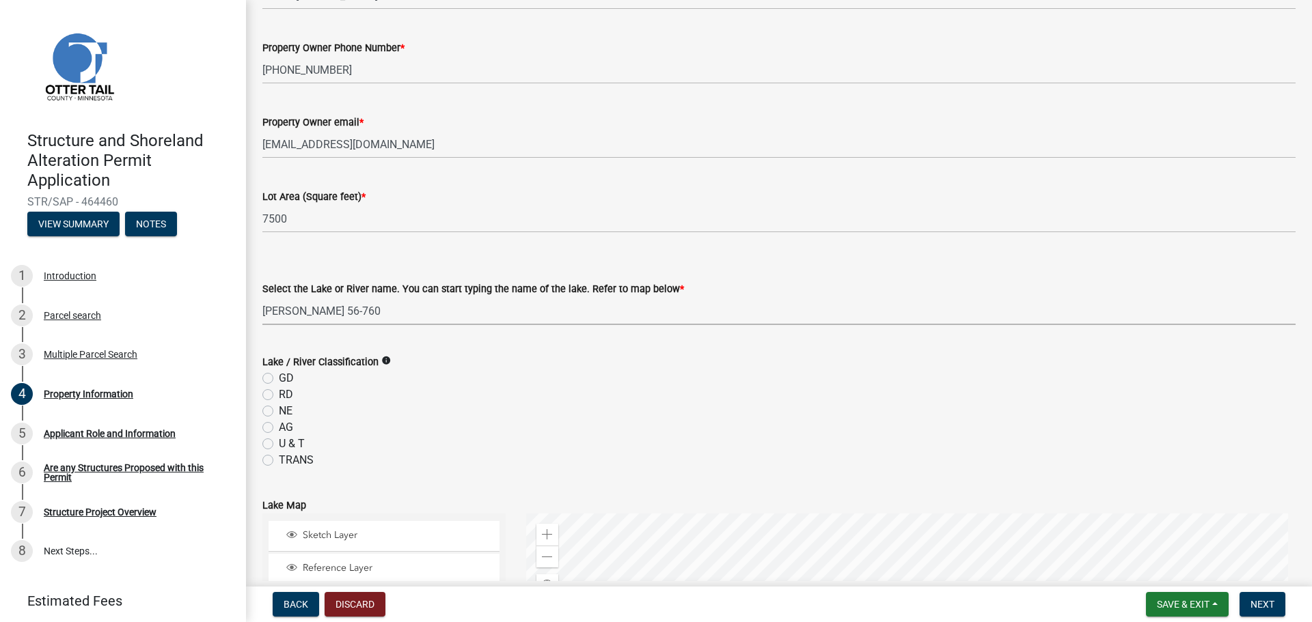
click at [262, 297] on select "Select Item... None [PERSON_NAME] 56-031 [PERSON_NAME] 56-118 [PERSON_NAME] 56-…" at bounding box center [778, 311] width 1033 height 28
select select "21cdef33-1681-41da-b7a6-3f3c66787771"
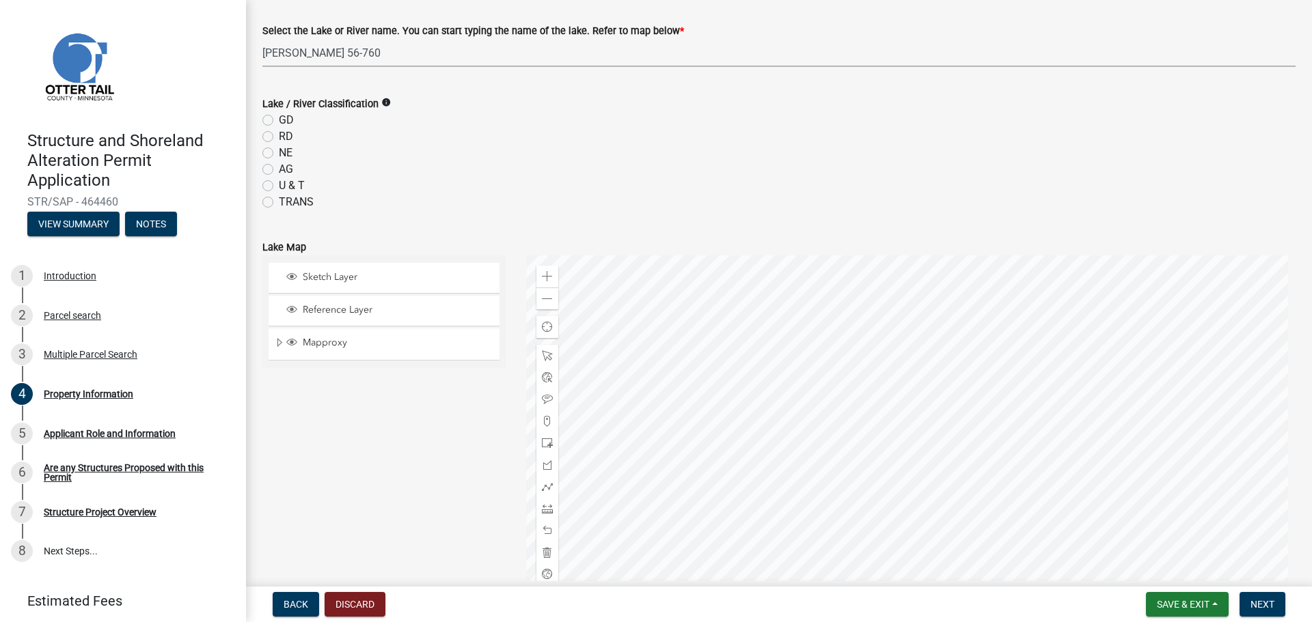
scroll to position [478, 0]
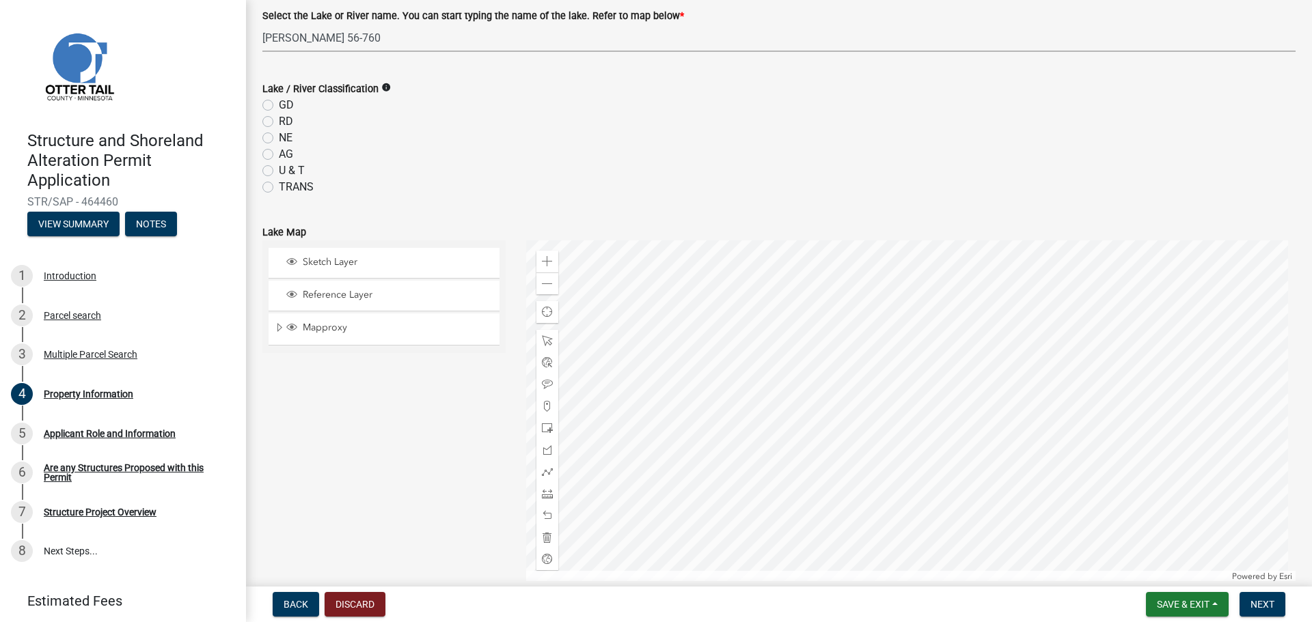
click at [381, 87] on icon "info" at bounding box center [386, 88] width 10 height 10
click at [279, 105] on label "GD" at bounding box center [286, 105] width 15 height 16
click at [279, 105] on input "GD" at bounding box center [283, 101] width 9 height 9
radio input "true"
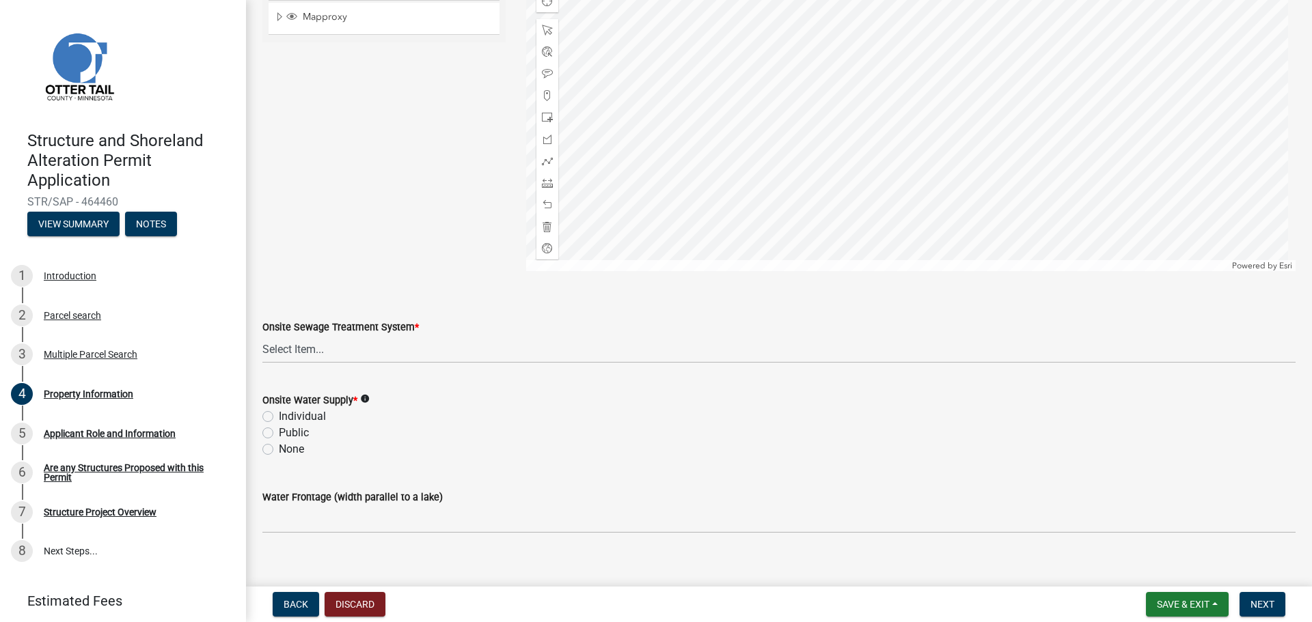
scroll to position [805, 0]
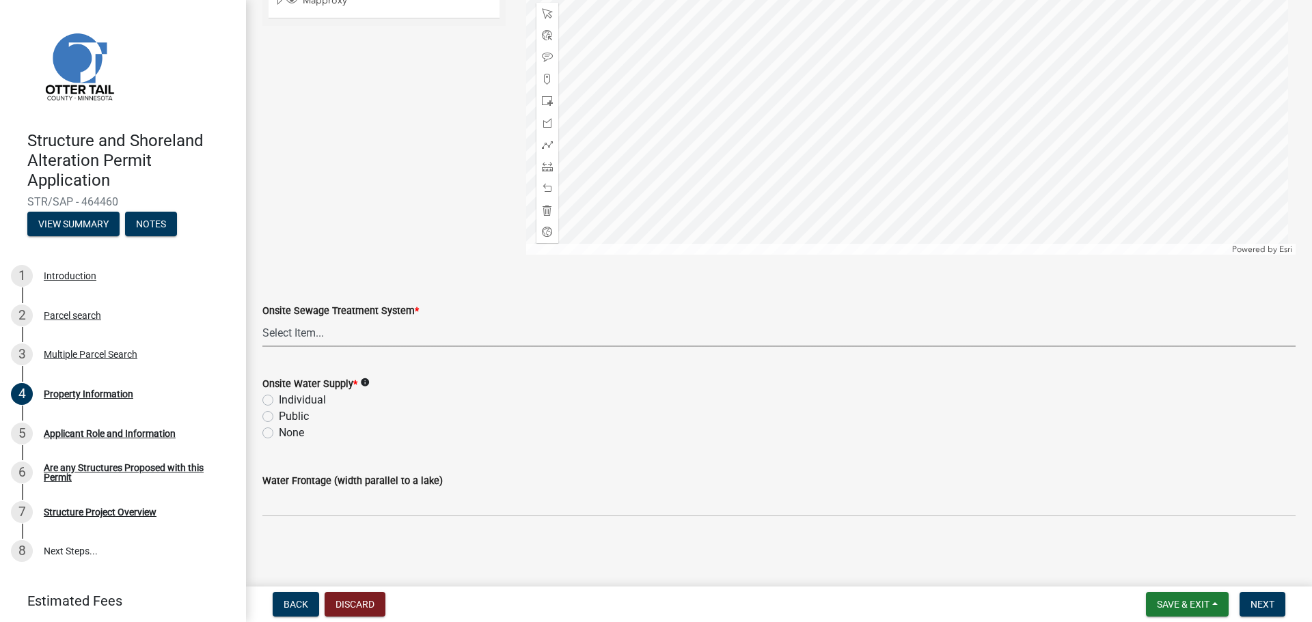
click at [325, 335] on select "Select Item... L&R Certificate of Compliance within 5yrs Compliance Inspection …" at bounding box center [778, 333] width 1033 height 28
click at [262, 319] on select "Select Item... L&R Certificate of Compliance within 5yrs Compliance Inspection …" at bounding box center [778, 333] width 1033 height 28
select select "9f52d7c9-96dd-4370-b810-ce091165f7c2"
click at [279, 432] on label "None" at bounding box center [291, 433] width 25 height 16
click at [279, 432] on input "None" at bounding box center [283, 429] width 9 height 9
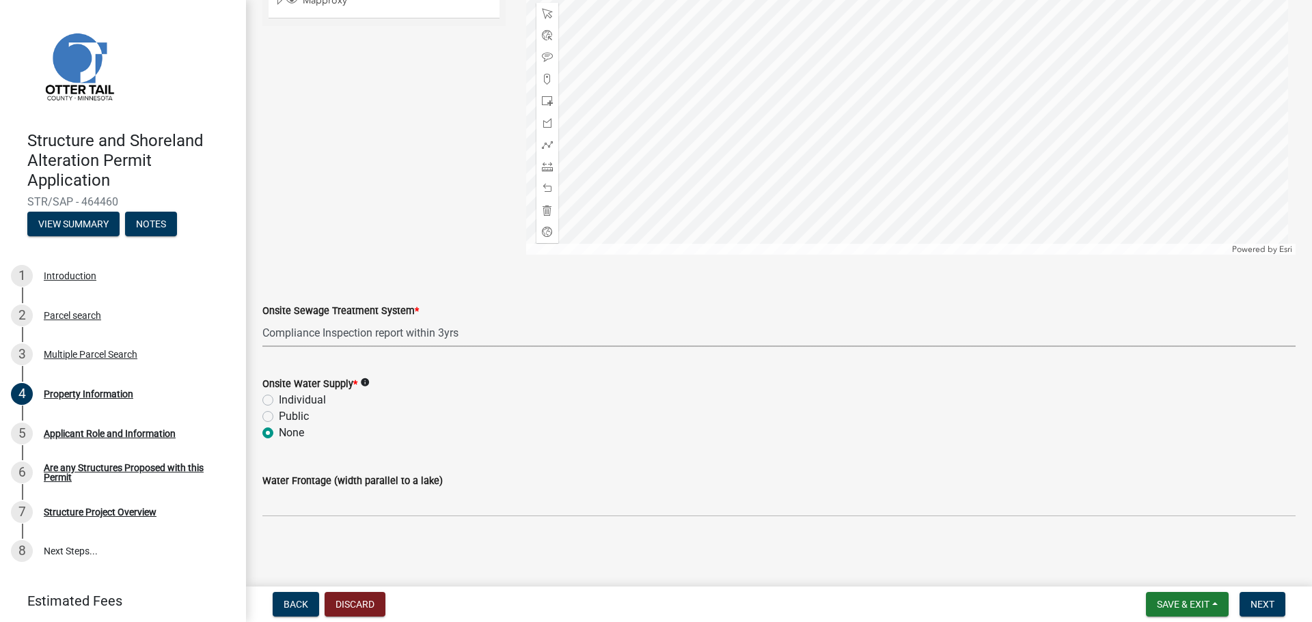
radio input "true"
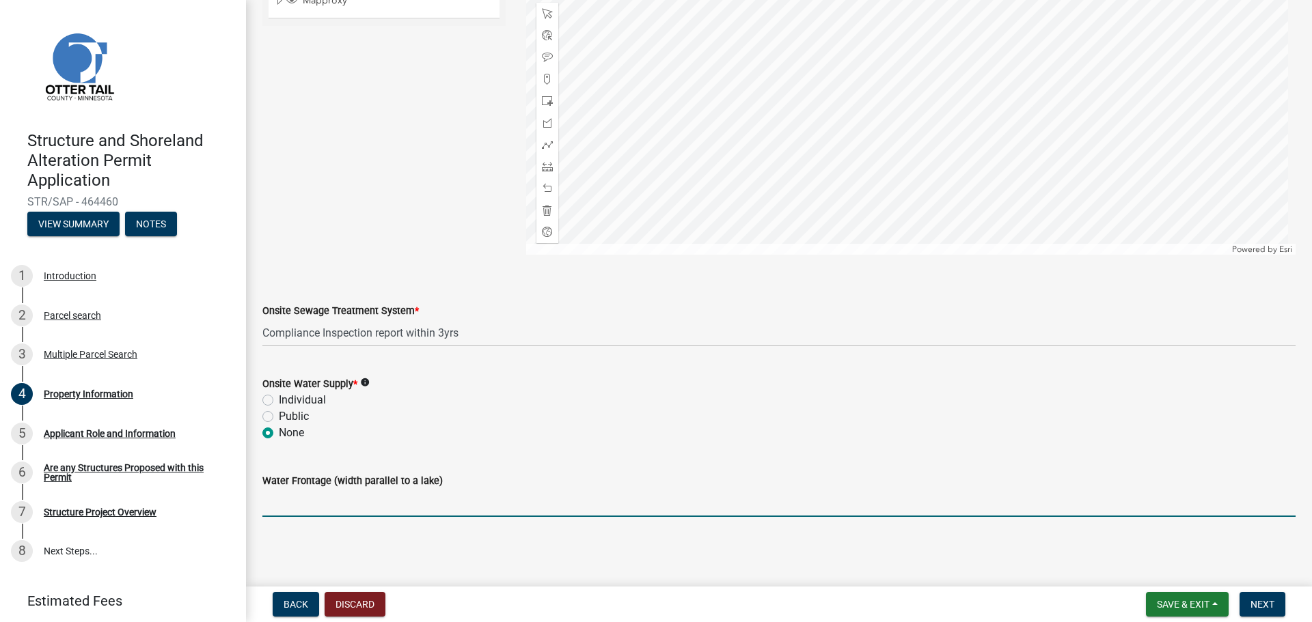
click at [344, 501] on input "Water Frontage (width parallel to a lake)" at bounding box center [778, 503] width 1033 height 28
type input "50"
click at [1265, 604] on span "Next" at bounding box center [1262, 604] width 24 height 11
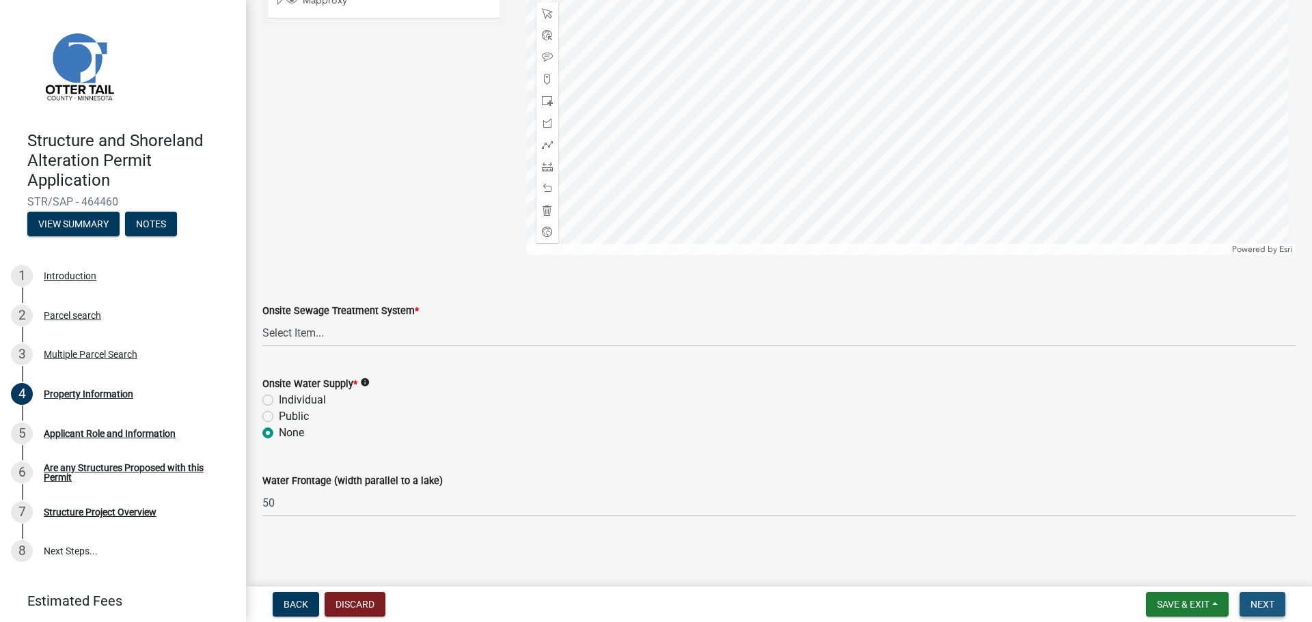
scroll to position [0, 0]
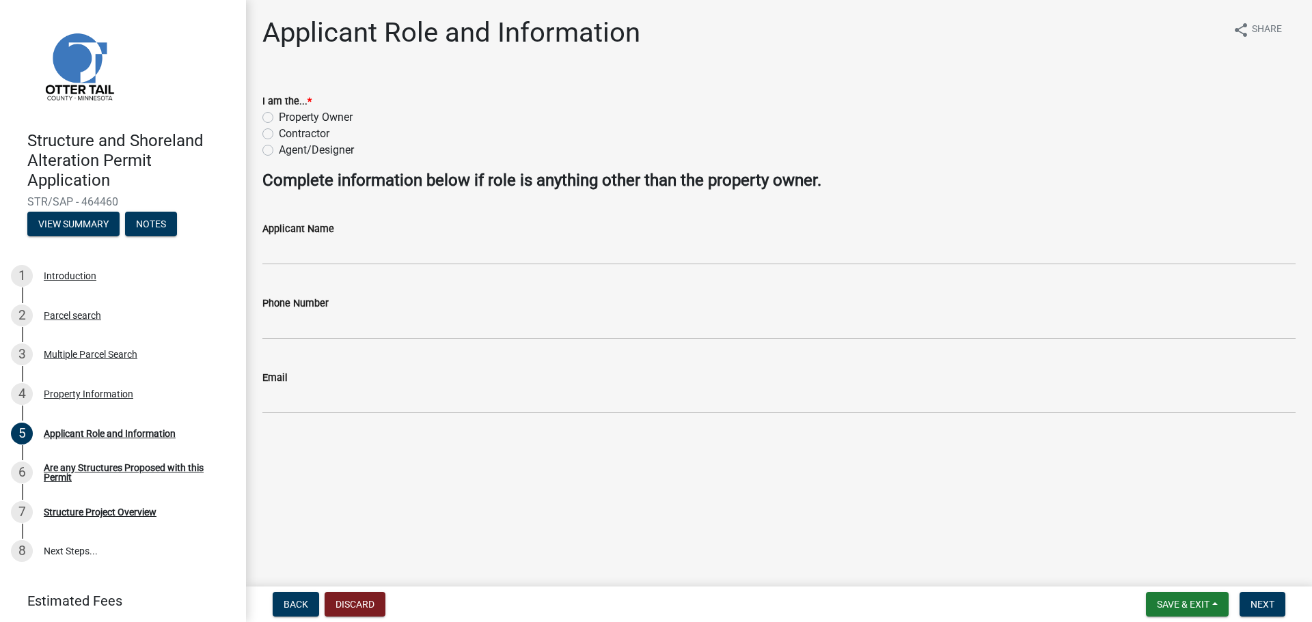
click at [279, 118] on label "Property Owner" at bounding box center [316, 117] width 74 height 16
click at [279, 118] on input "Property Owner" at bounding box center [283, 113] width 9 height 9
radio input "true"
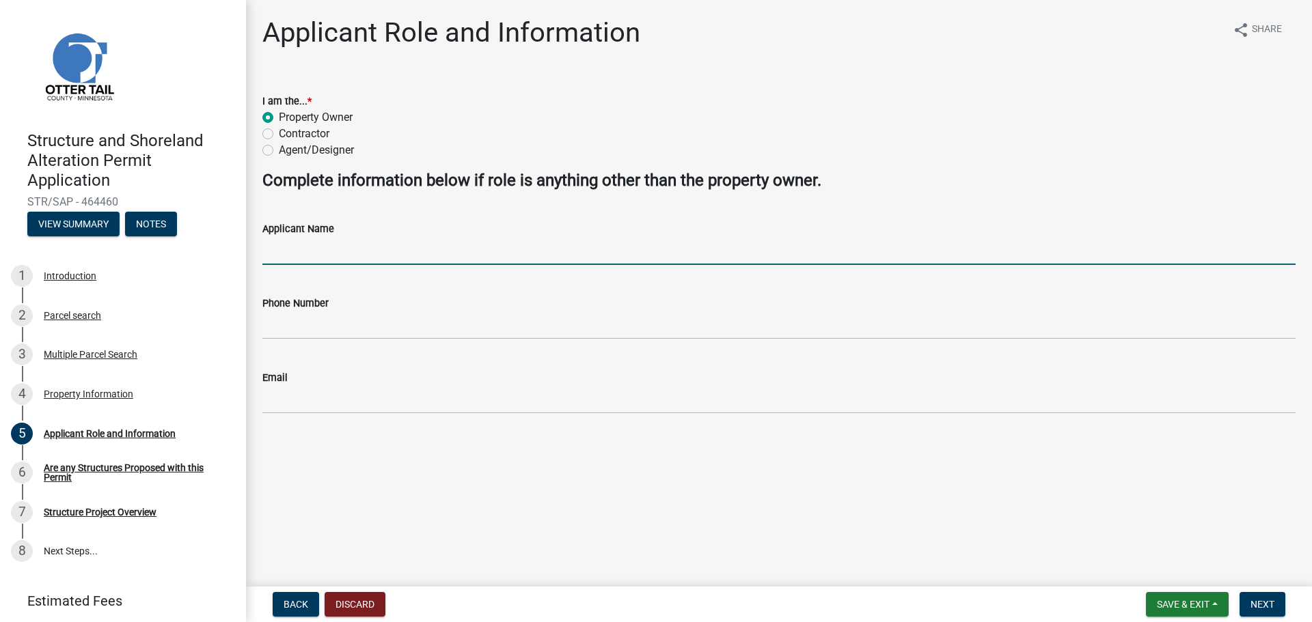
click at [333, 247] on input "Applicant Name" at bounding box center [778, 251] width 1033 height 28
type input "[PERSON_NAME]"
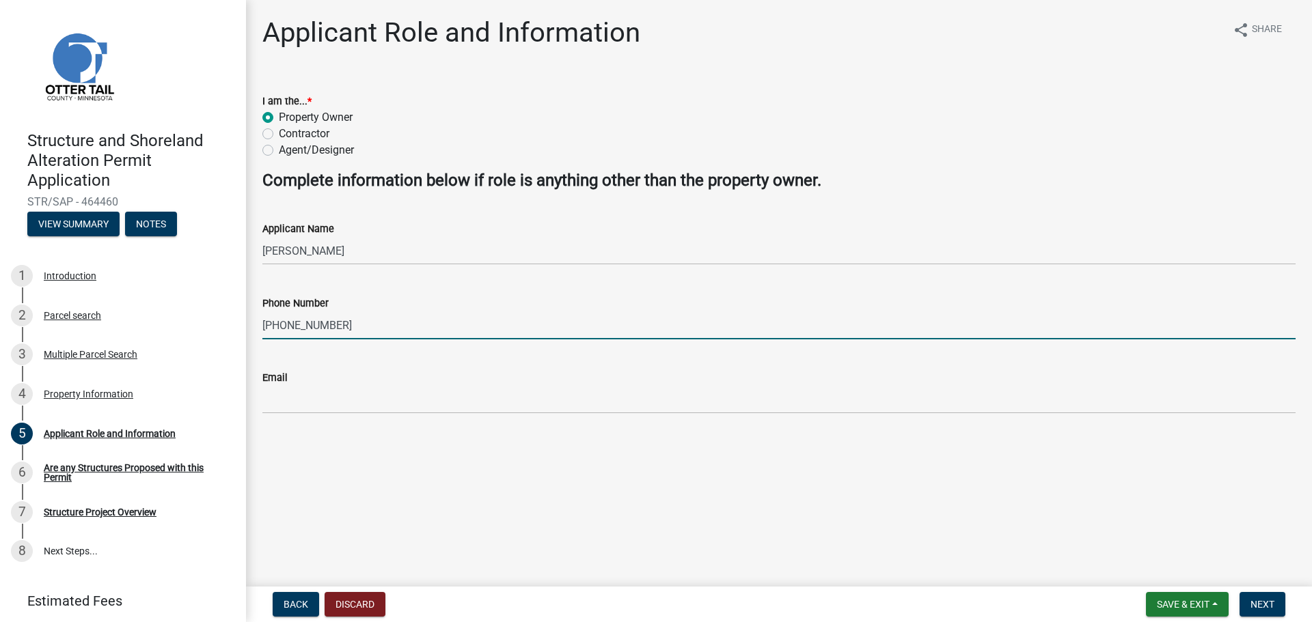
type input "[PHONE_NUMBER]"
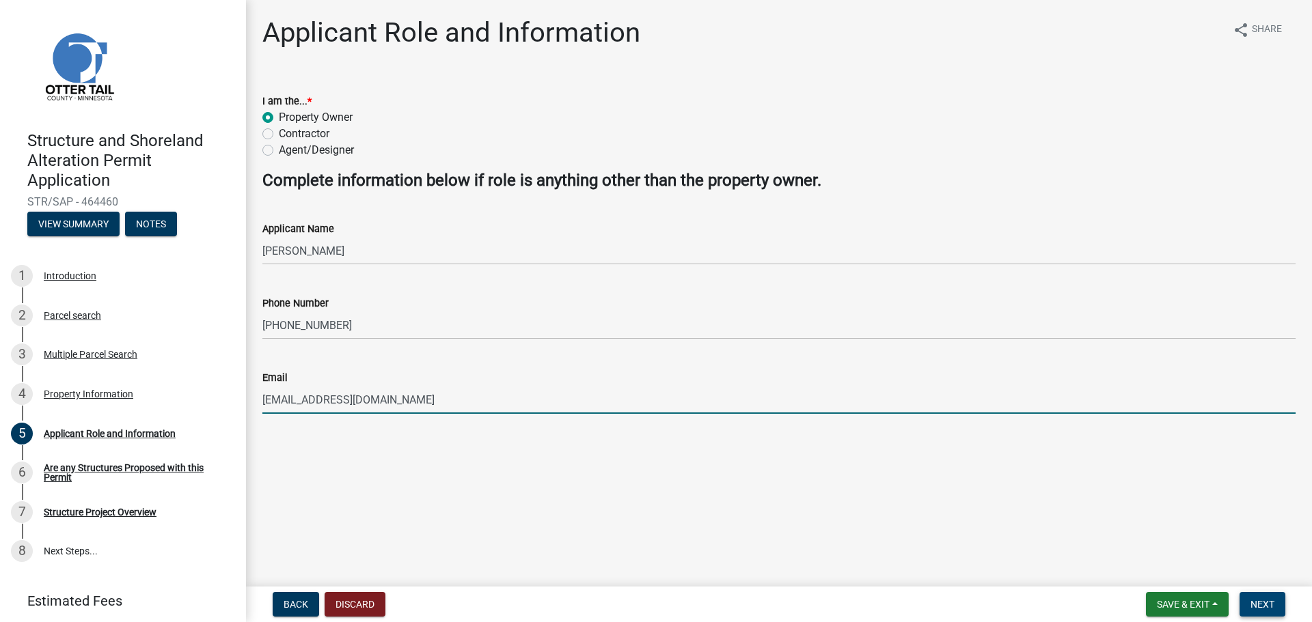
type input "[EMAIL_ADDRESS][DOMAIN_NAME]"
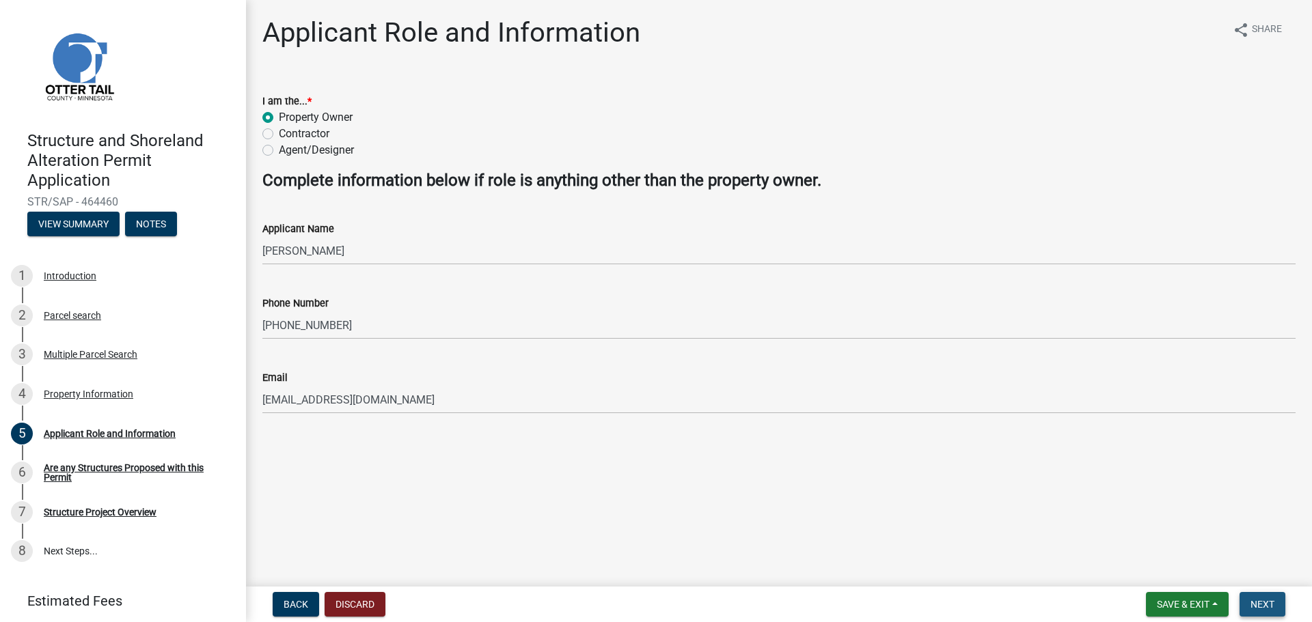
click at [1263, 605] on span "Next" at bounding box center [1262, 604] width 24 height 11
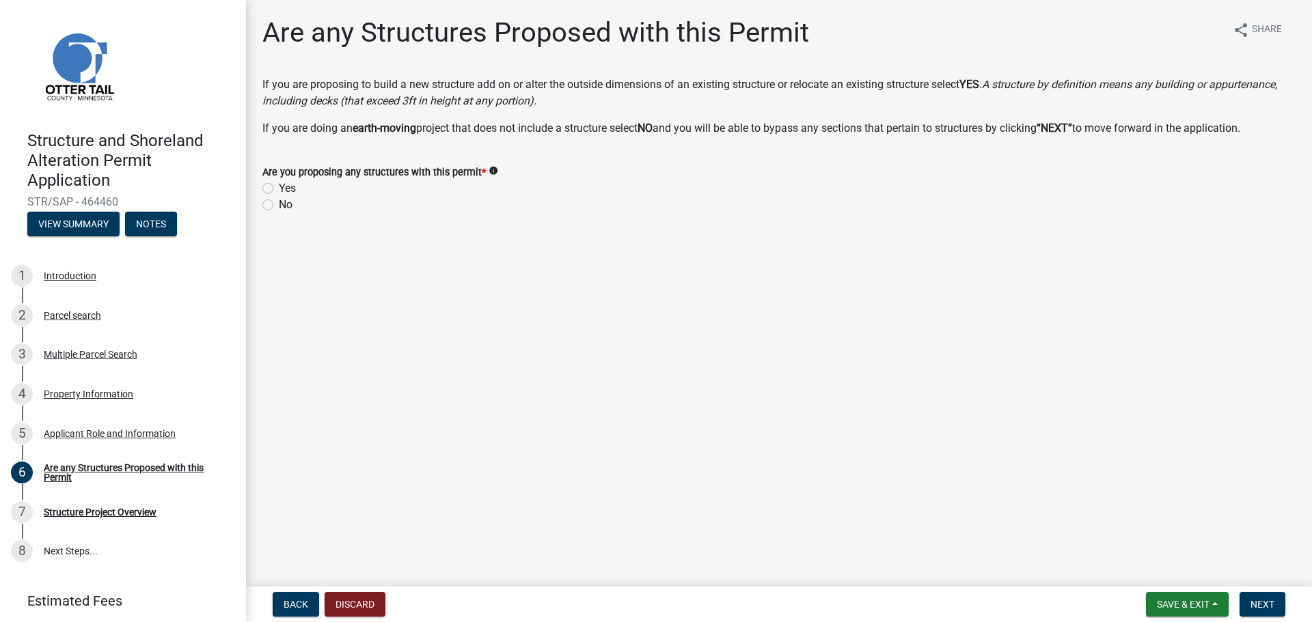
click at [279, 187] on label "Yes" at bounding box center [287, 188] width 17 height 16
click at [279, 187] on input "Yes" at bounding box center [283, 184] width 9 height 9
radio input "true"
click at [1260, 606] on span "Next" at bounding box center [1262, 604] width 24 height 11
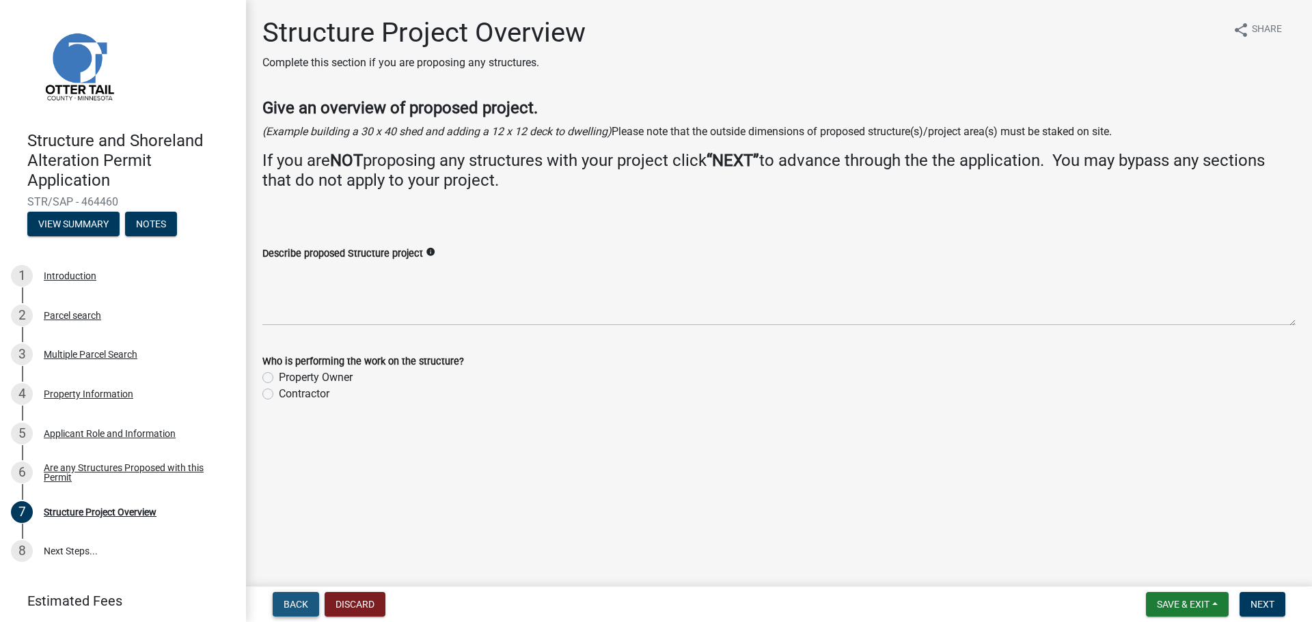
click at [295, 607] on span "Back" at bounding box center [296, 604] width 25 height 11
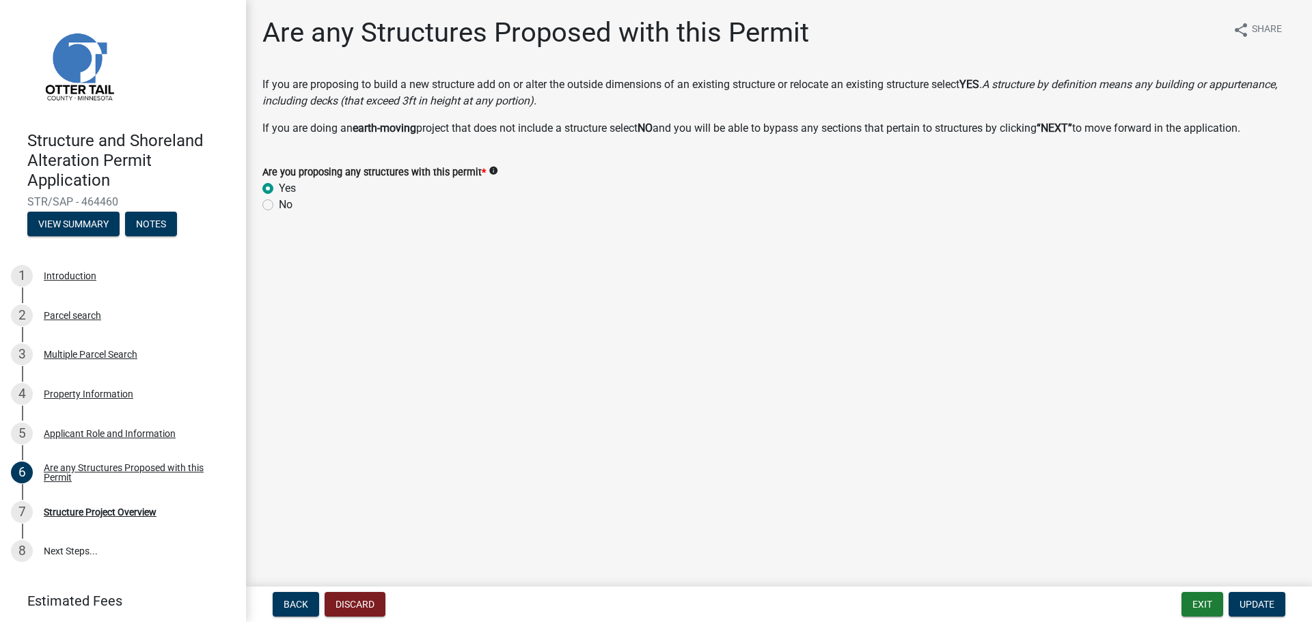
click at [279, 205] on label "No" at bounding box center [286, 205] width 14 height 16
click at [279, 205] on input "No" at bounding box center [283, 201] width 9 height 9
radio input "true"
click at [1258, 601] on span "Update" at bounding box center [1256, 604] width 35 height 11
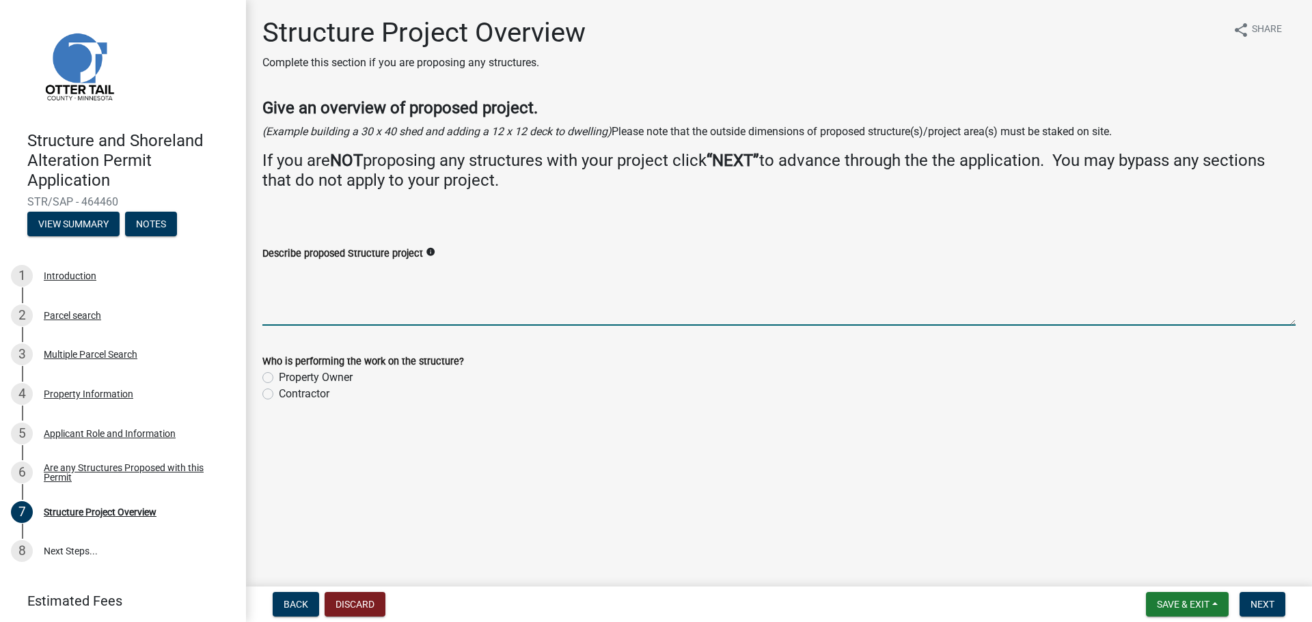
click at [277, 314] on textarea "Describe proposed Structure project" at bounding box center [778, 294] width 1033 height 64
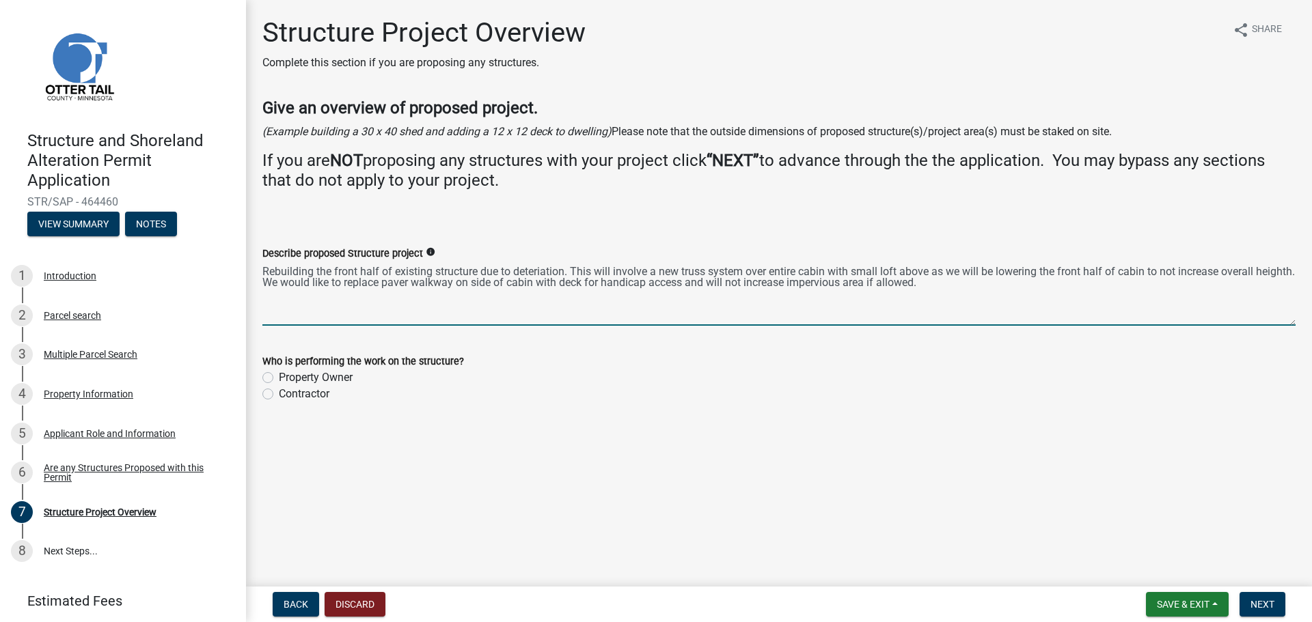
type textarea "Rebuilding the front half of existing structure due to deteriation. This will i…"
click at [279, 376] on label "Property Owner" at bounding box center [316, 378] width 74 height 16
click at [279, 376] on input "Property Owner" at bounding box center [283, 374] width 9 height 9
radio input "true"
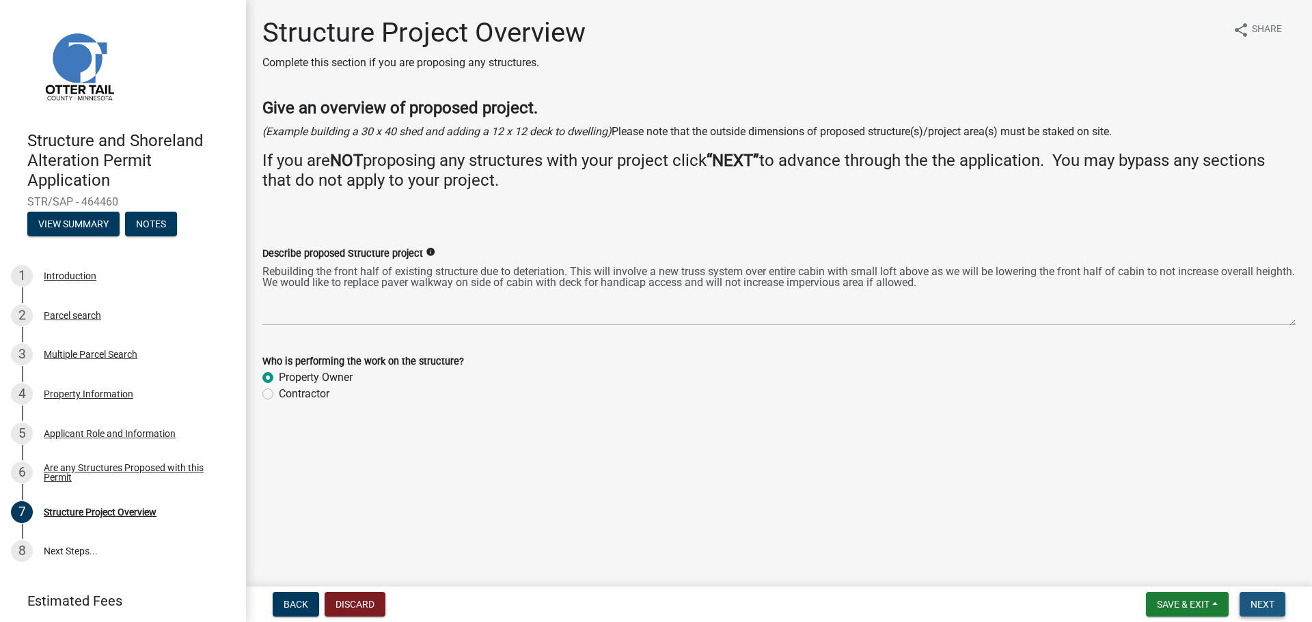
click at [1256, 605] on span "Next" at bounding box center [1262, 604] width 24 height 11
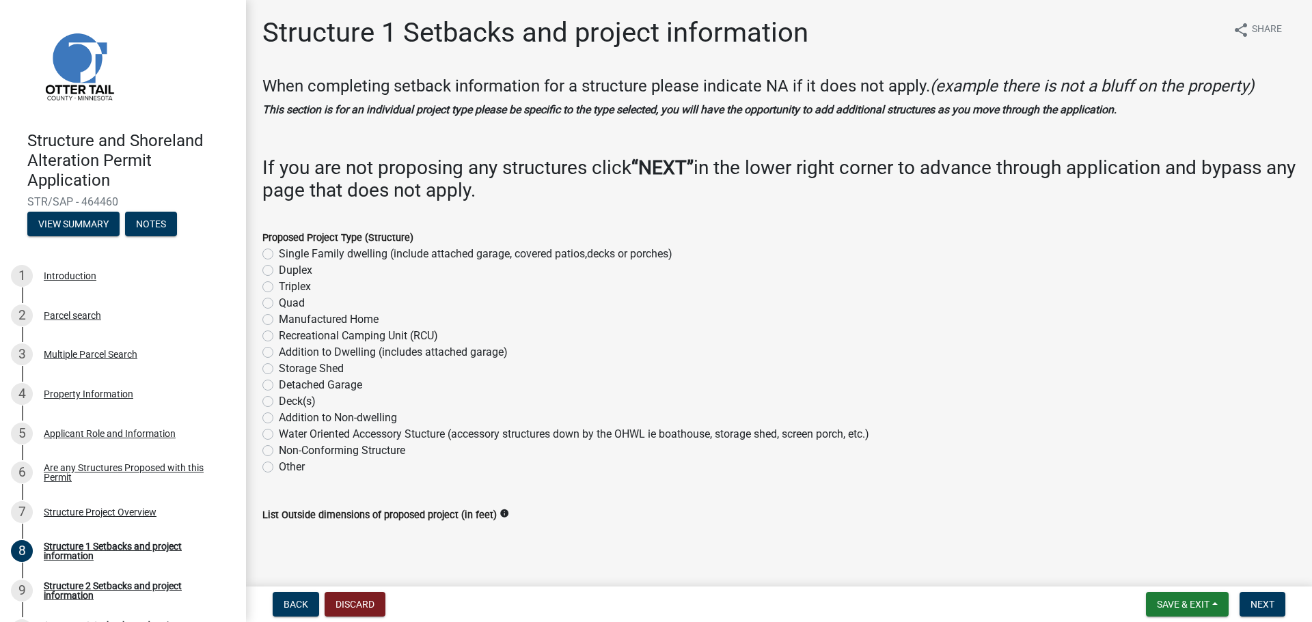
click at [279, 250] on label "Single Family dwelling (include attached garage, covered patios,decks or porche…" at bounding box center [476, 254] width 394 height 16
click at [279, 250] on input "Single Family dwelling (include attached garage, covered patios,decks or porche…" at bounding box center [283, 250] width 9 height 9
radio input "true"
click at [367, 473] on div "Other" at bounding box center [778, 467] width 1033 height 16
click at [279, 255] on label "Single Family dwelling (include attached garage, covered patios,decks or porche…" at bounding box center [476, 254] width 394 height 16
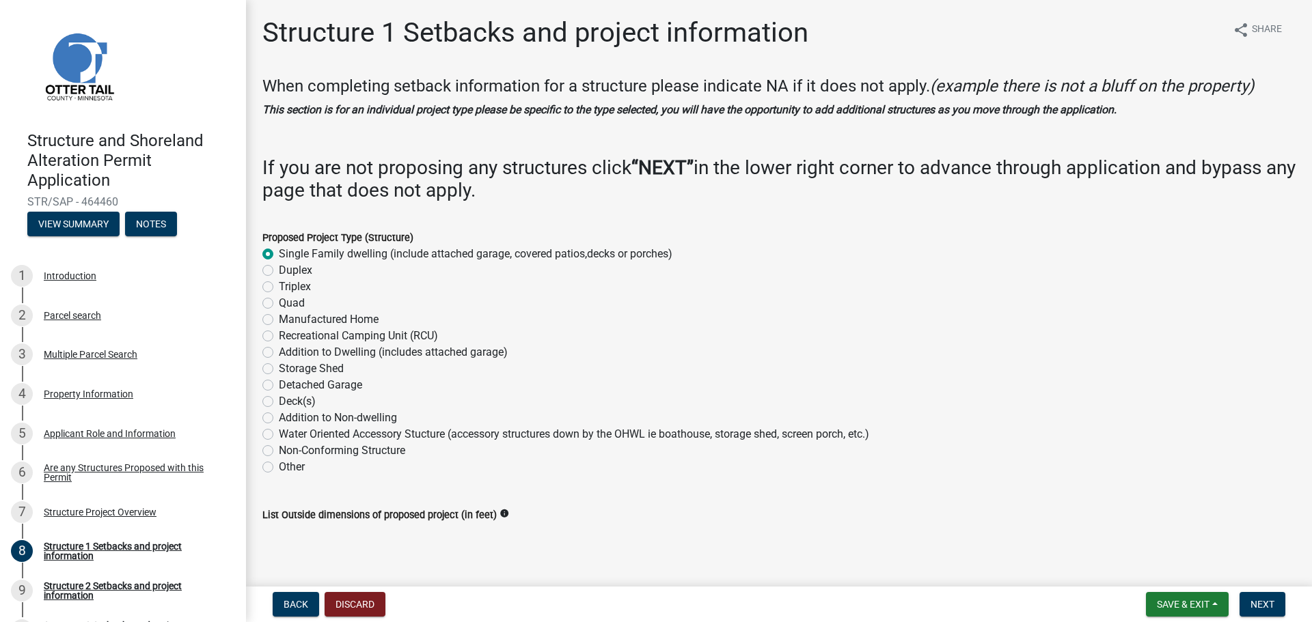
click at [279, 255] on input "Single Family dwelling (include attached garage, covered patios,decks or porche…" at bounding box center [283, 250] width 9 height 9
click at [279, 255] on label "Single Family dwelling (include attached garage, covered patios,decks or porche…" at bounding box center [476, 254] width 394 height 16
click at [279, 255] on input "Single Family dwelling (include attached garage, covered patios,decks or porche…" at bounding box center [283, 250] width 9 height 9
click at [328, 483] on wm-data-entity-input "Proposed Project Type (Structure) Single Family dwelling (include attached gara…" at bounding box center [778, 350] width 1033 height 275
click at [290, 604] on span "Back" at bounding box center [296, 604] width 25 height 11
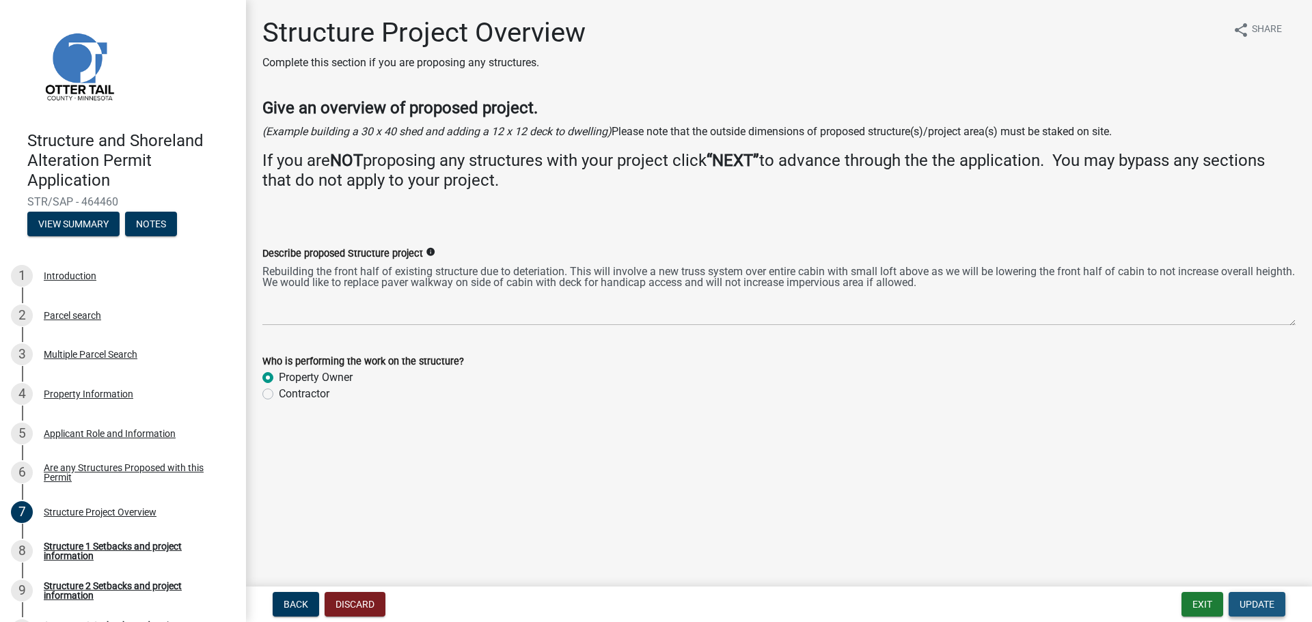
click at [1254, 604] on span "Update" at bounding box center [1256, 604] width 35 height 11
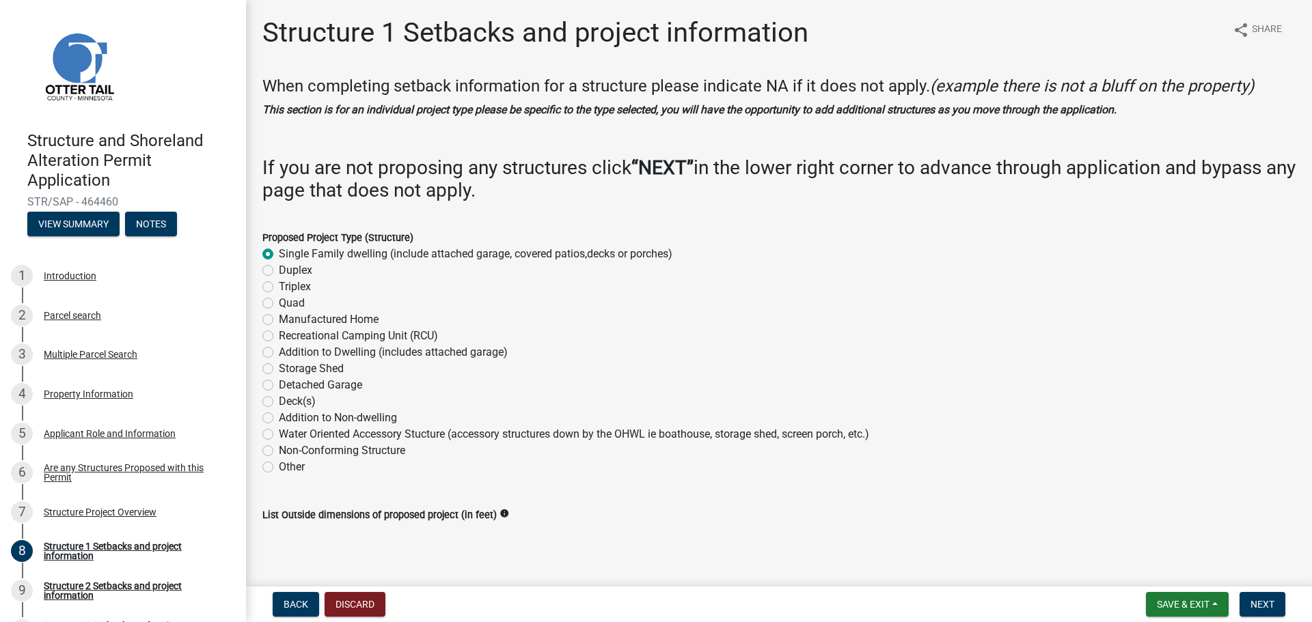
click at [279, 471] on label "Other" at bounding box center [292, 467] width 26 height 16
click at [279, 468] on input "Other" at bounding box center [283, 463] width 9 height 9
radio input "true"
click at [543, 479] on wm-data-entity-input "Proposed Project Type (Structure) Single Family dwelling (include attached gara…" at bounding box center [778, 350] width 1033 height 275
click at [279, 402] on label "Deck(s)" at bounding box center [297, 402] width 37 height 16
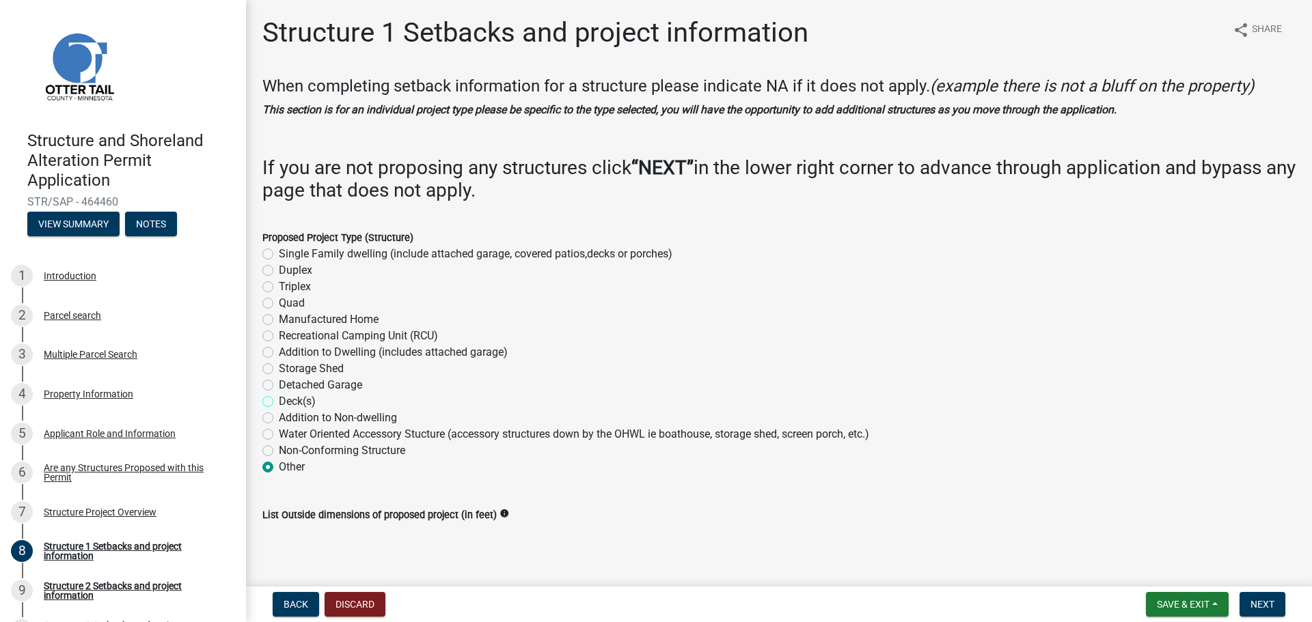
click at [279, 402] on input "Deck(s)" at bounding box center [283, 398] width 9 height 9
radio input "true"
click at [287, 553] on textarea "List Outside dimensions of proposed project (in feet)" at bounding box center [778, 555] width 1033 height 64
type textarea "5X20"
click at [1263, 604] on span "Next" at bounding box center [1262, 604] width 24 height 11
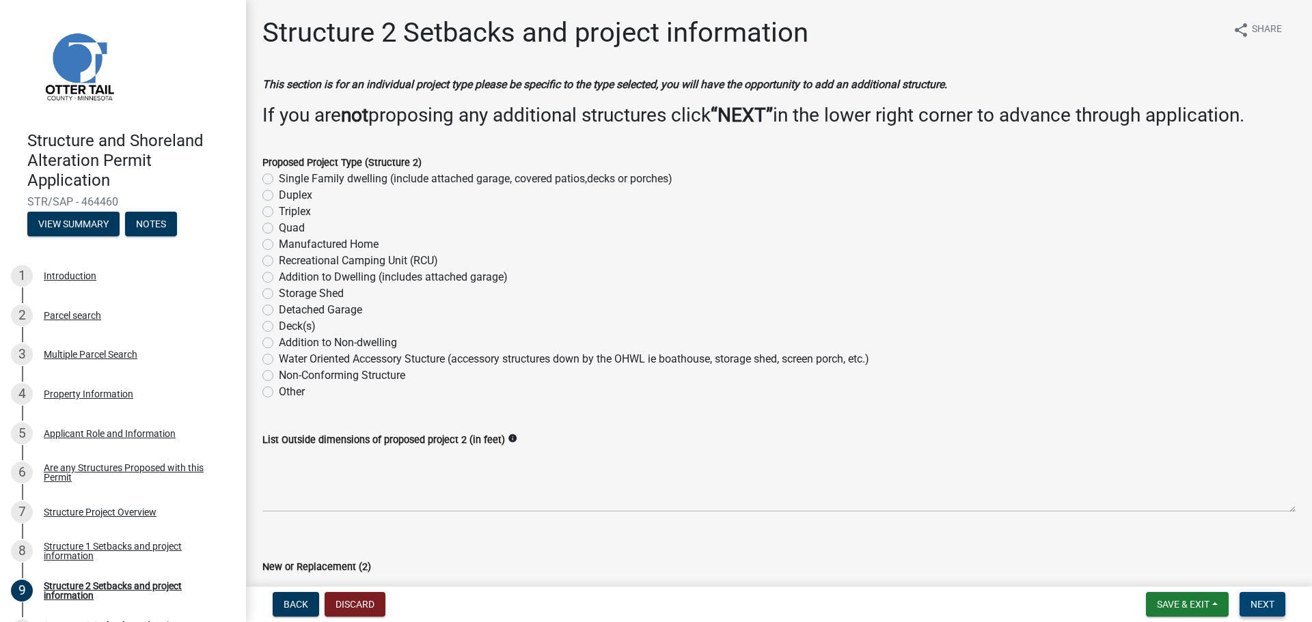
click at [1260, 609] on span "Next" at bounding box center [1262, 604] width 24 height 11
click at [1269, 607] on span "Next" at bounding box center [1262, 604] width 24 height 11
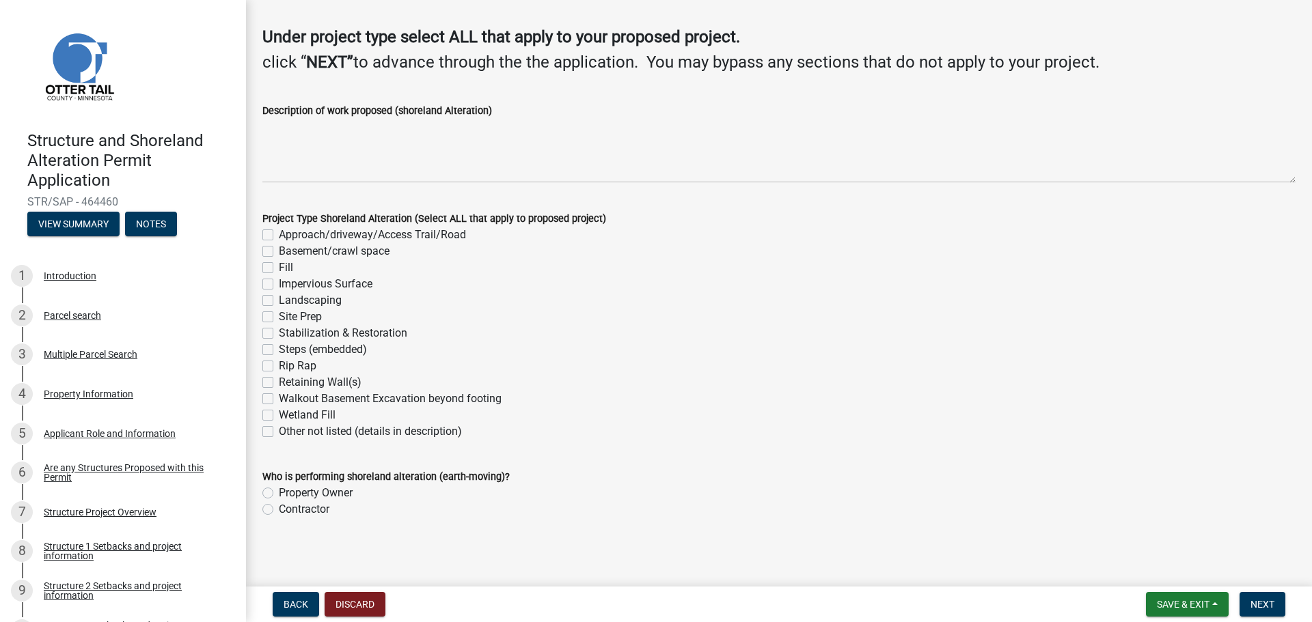
scroll to position [89, 0]
click at [1261, 603] on span "Next" at bounding box center [1262, 604] width 24 height 11
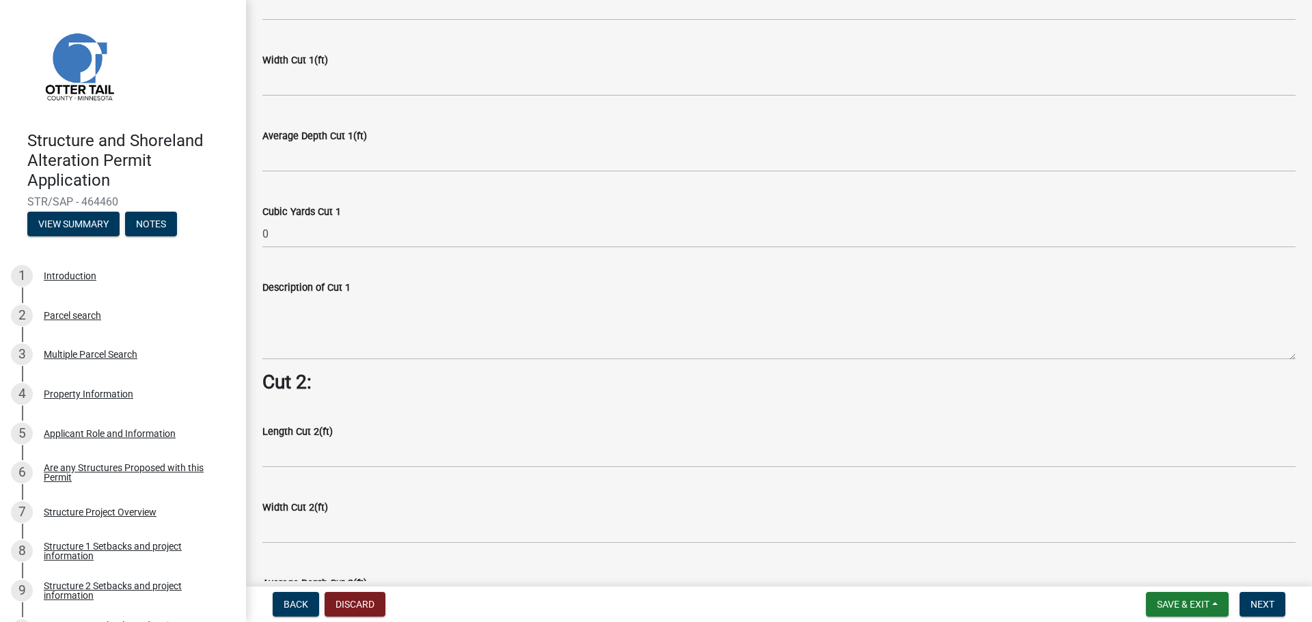
scroll to position [956, 0]
click at [1256, 602] on span "Next" at bounding box center [1262, 604] width 24 height 11
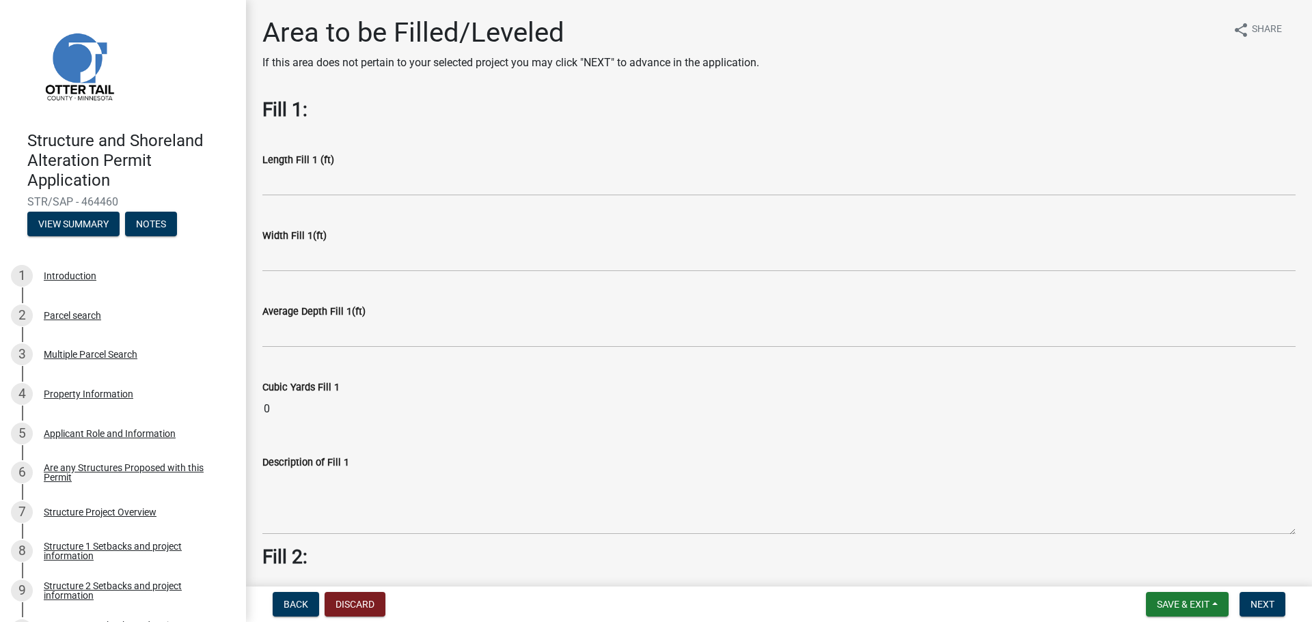
scroll to position [273, 0]
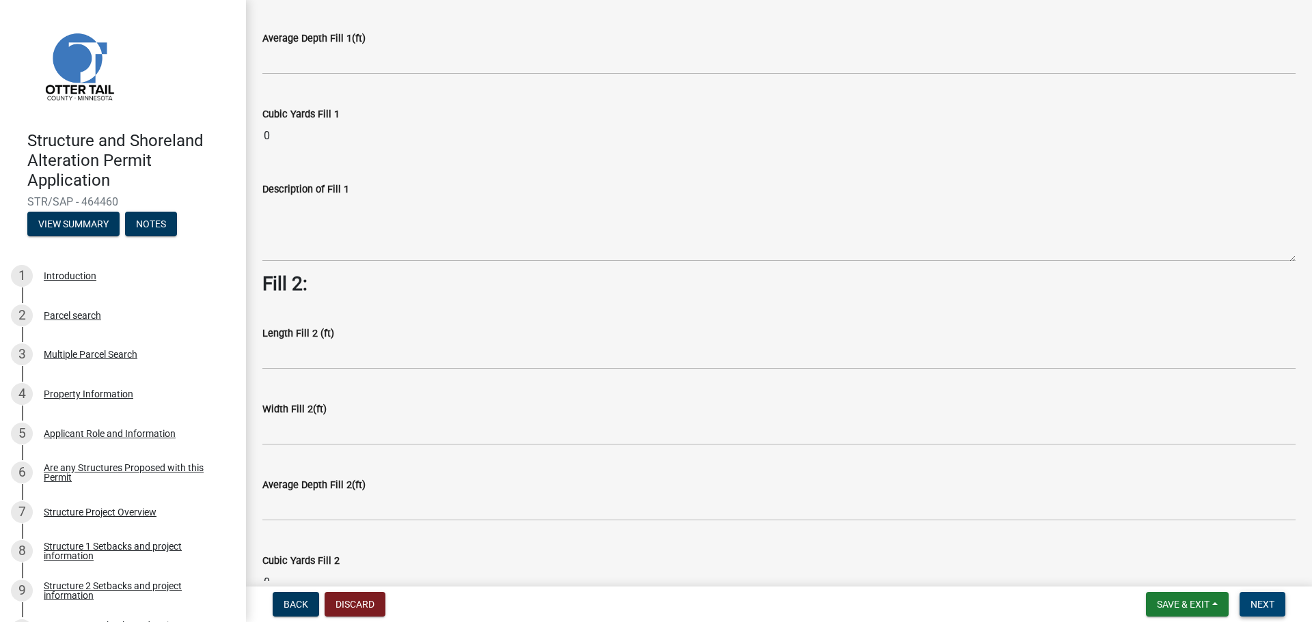
click at [1267, 605] on span "Next" at bounding box center [1262, 604] width 24 height 11
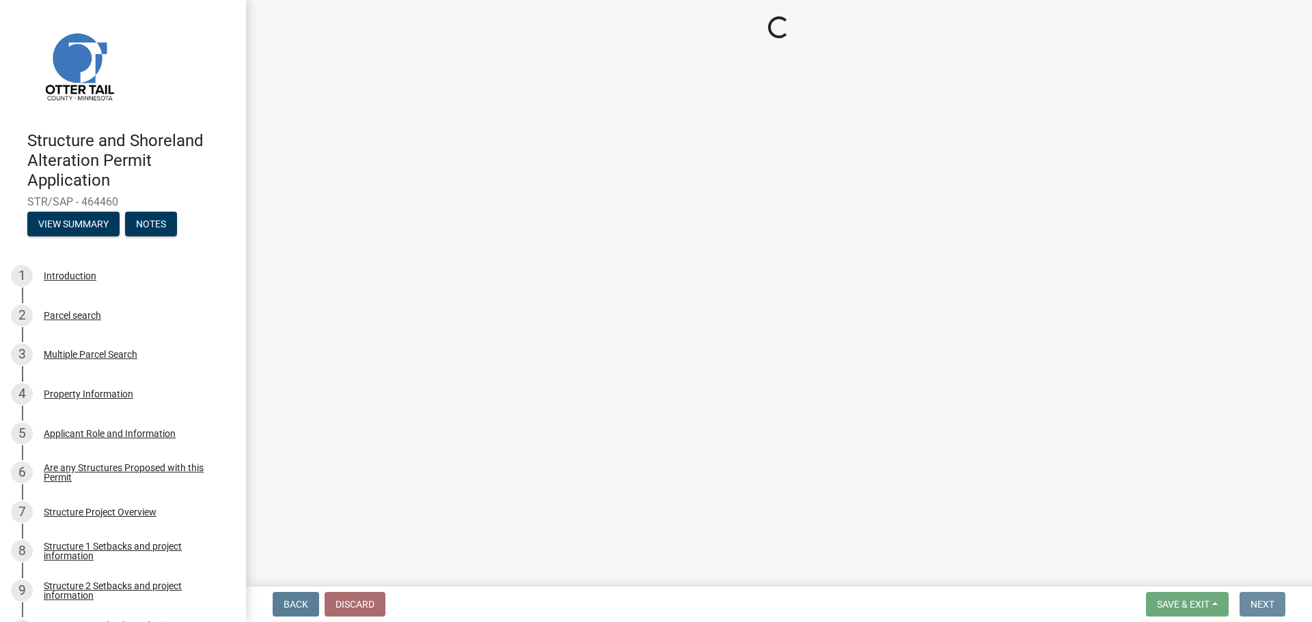
scroll to position [0, 0]
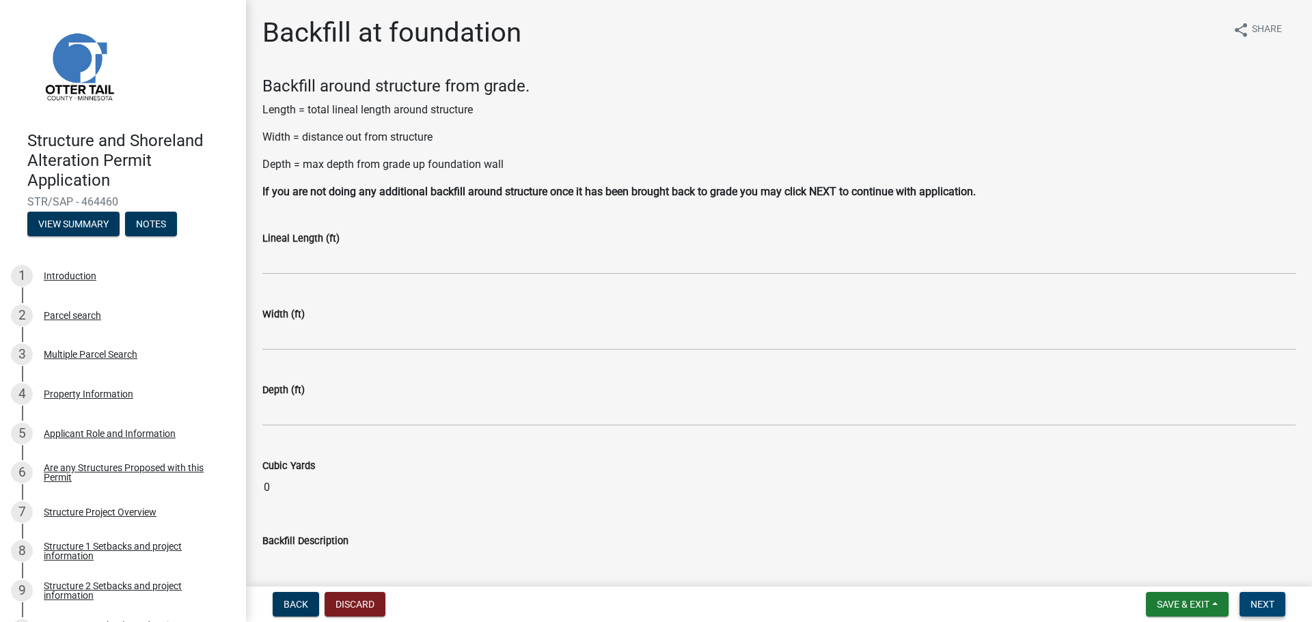
click at [1263, 608] on span "Next" at bounding box center [1262, 604] width 24 height 11
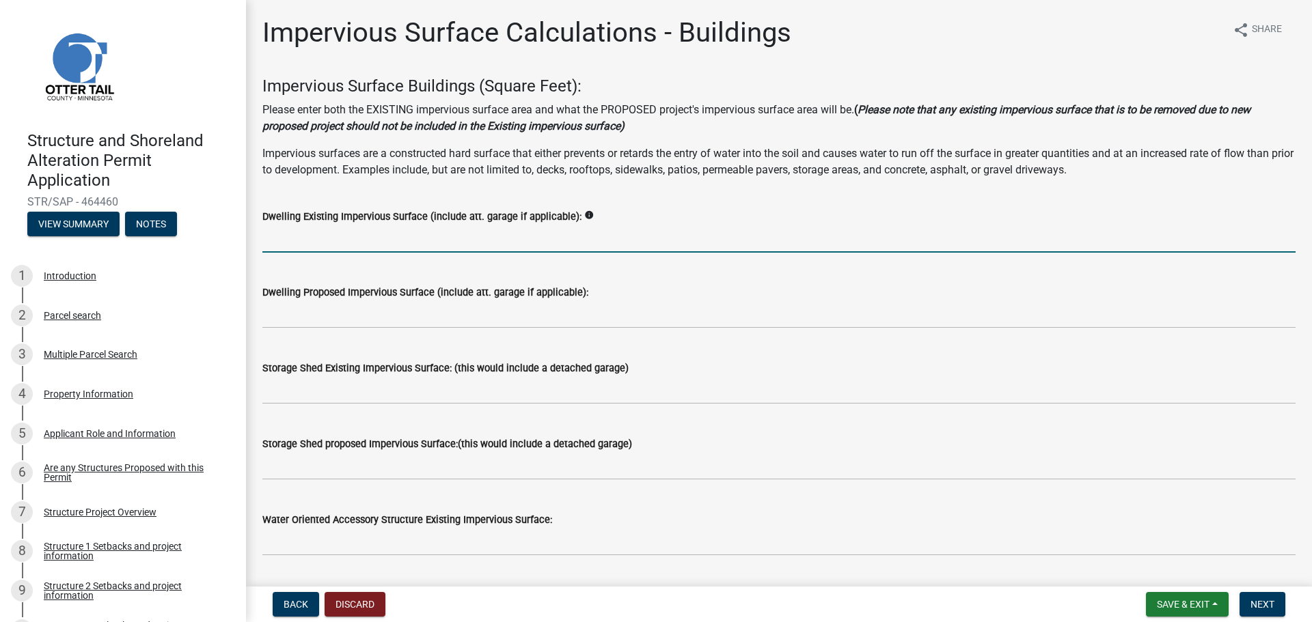
click at [363, 238] on input "text" at bounding box center [778, 239] width 1033 height 28
type input "760"
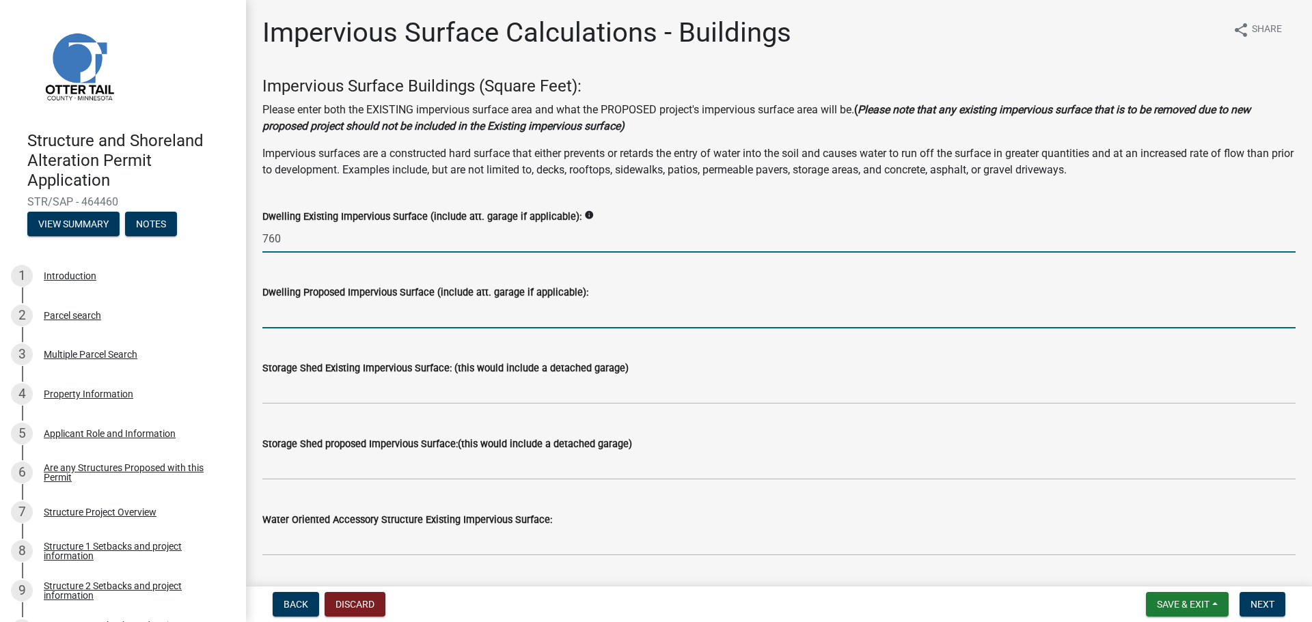
click at [354, 312] on input "text" at bounding box center [778, 315] width 1033 height 28
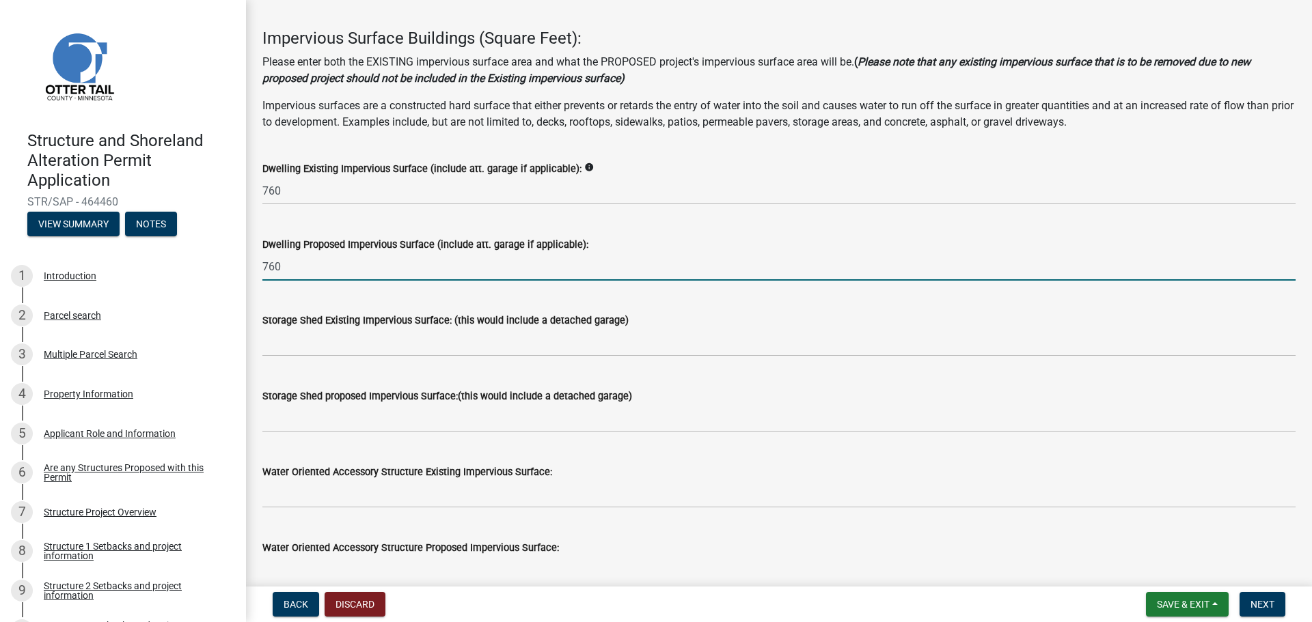
scroll to position [68, 0]
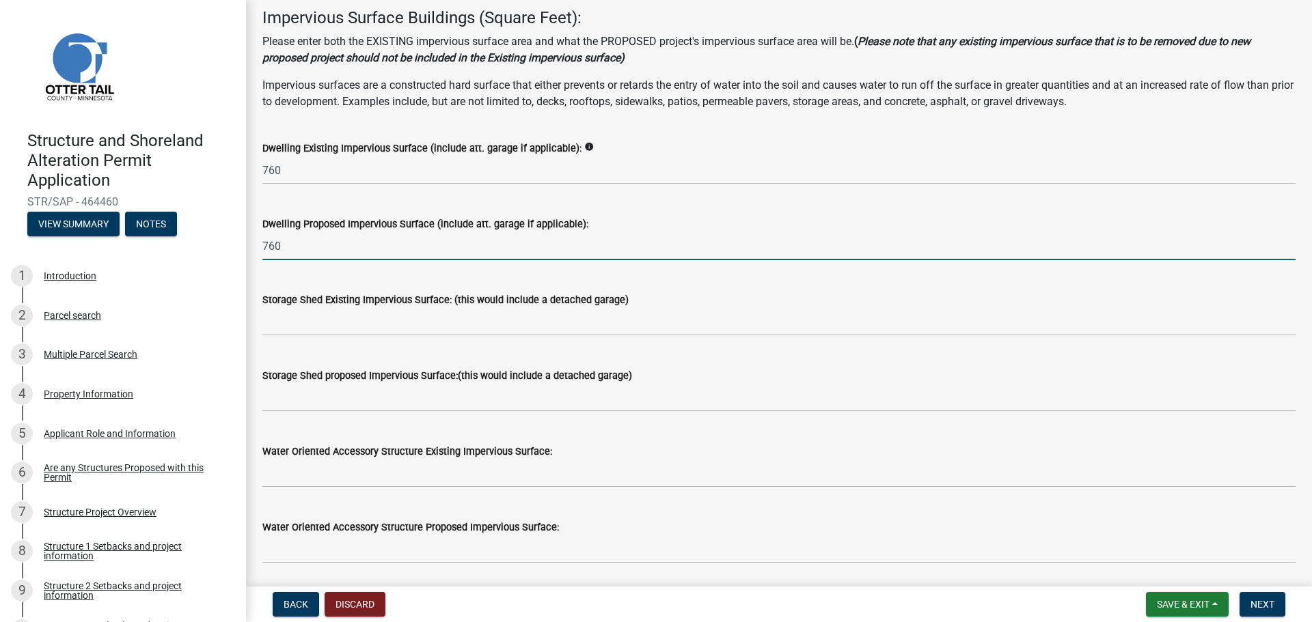
type input "760"
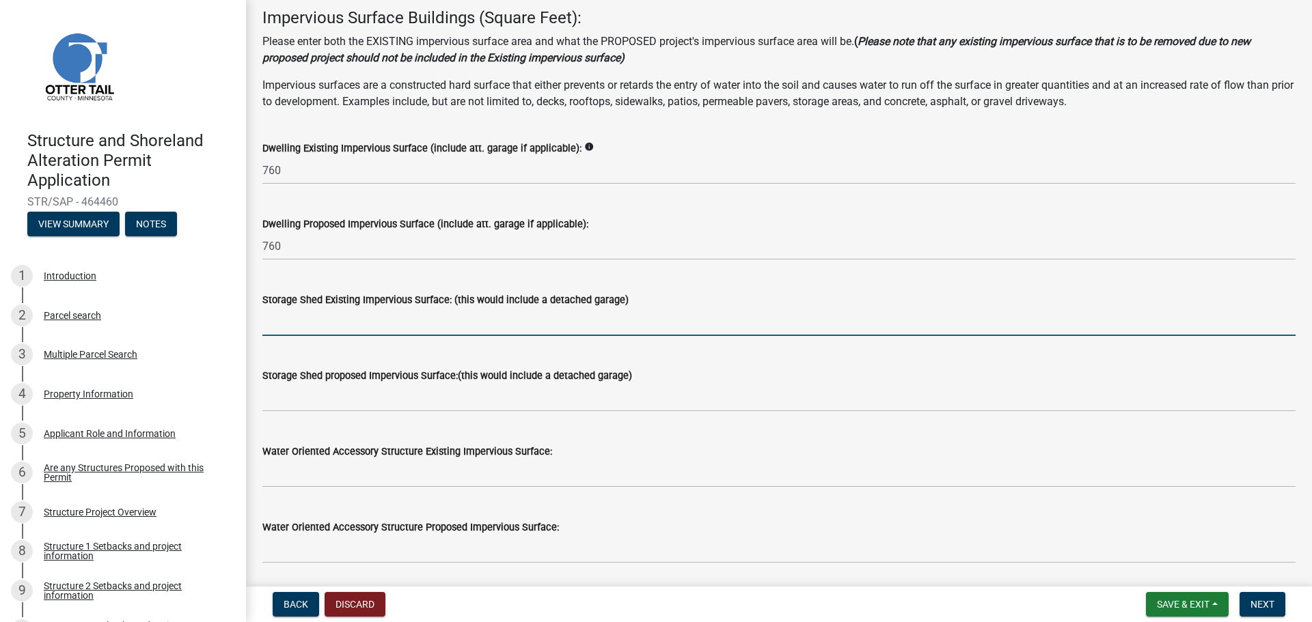
click at [312, 323] on input "text" at bounding box center [778, 322] width 1033 height 28
type input "48"
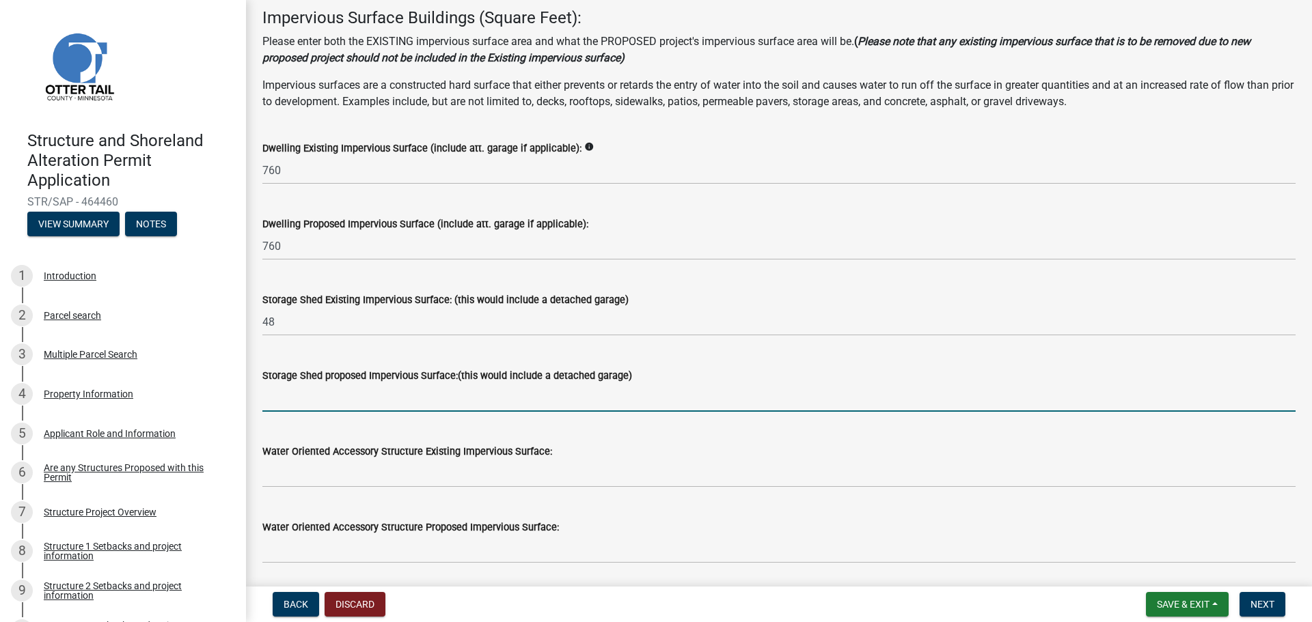
click at [315, 398] on input "text" at bounding box center [778, 398] width 1033 height 28
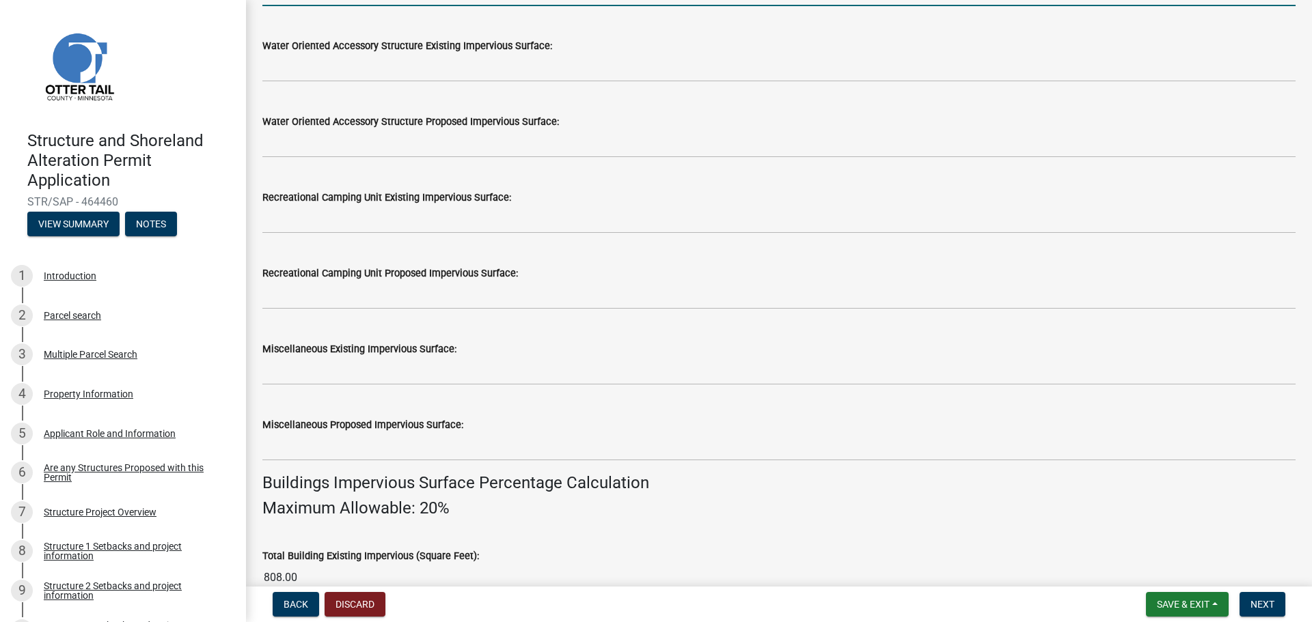
scroll to position [478, 0]
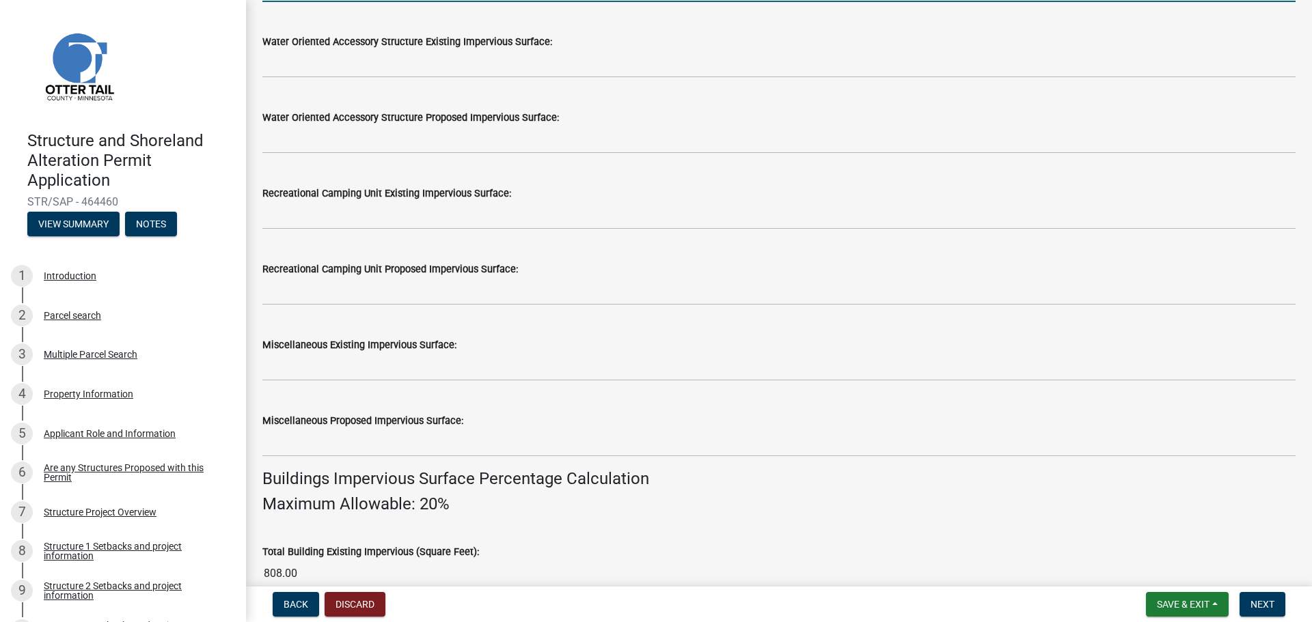
type input "48"
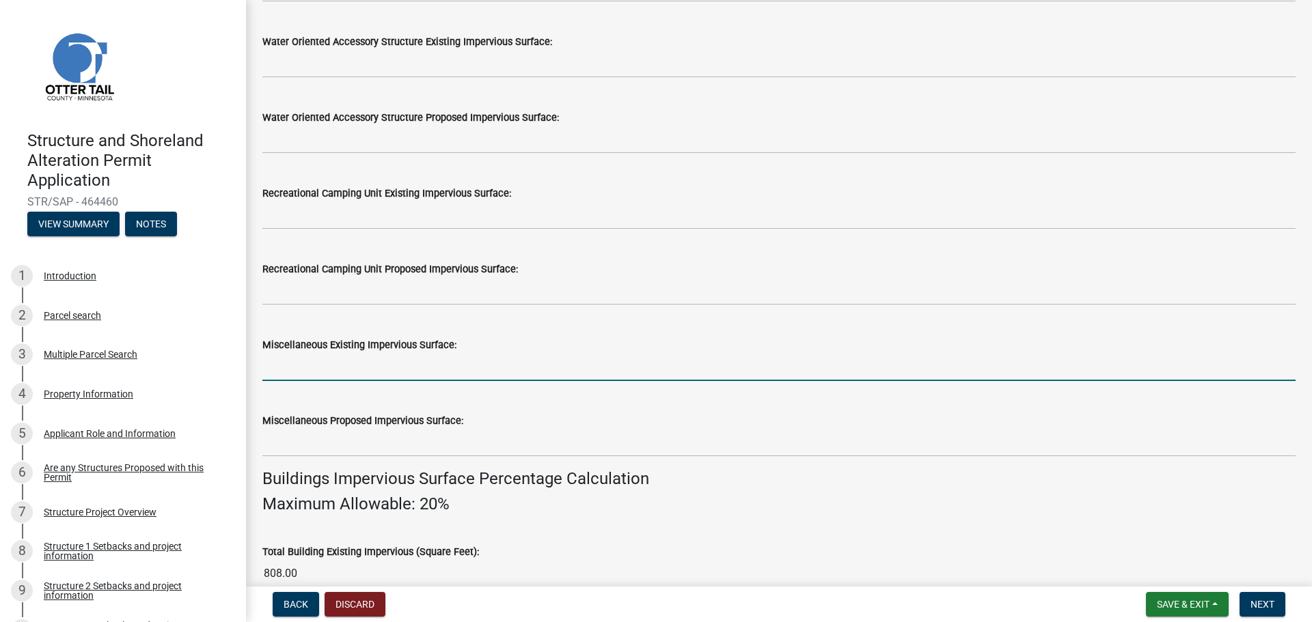
click at [315, 360] on input "text" at bounding box center [778, 367] width 1033 height 28
type input "330"
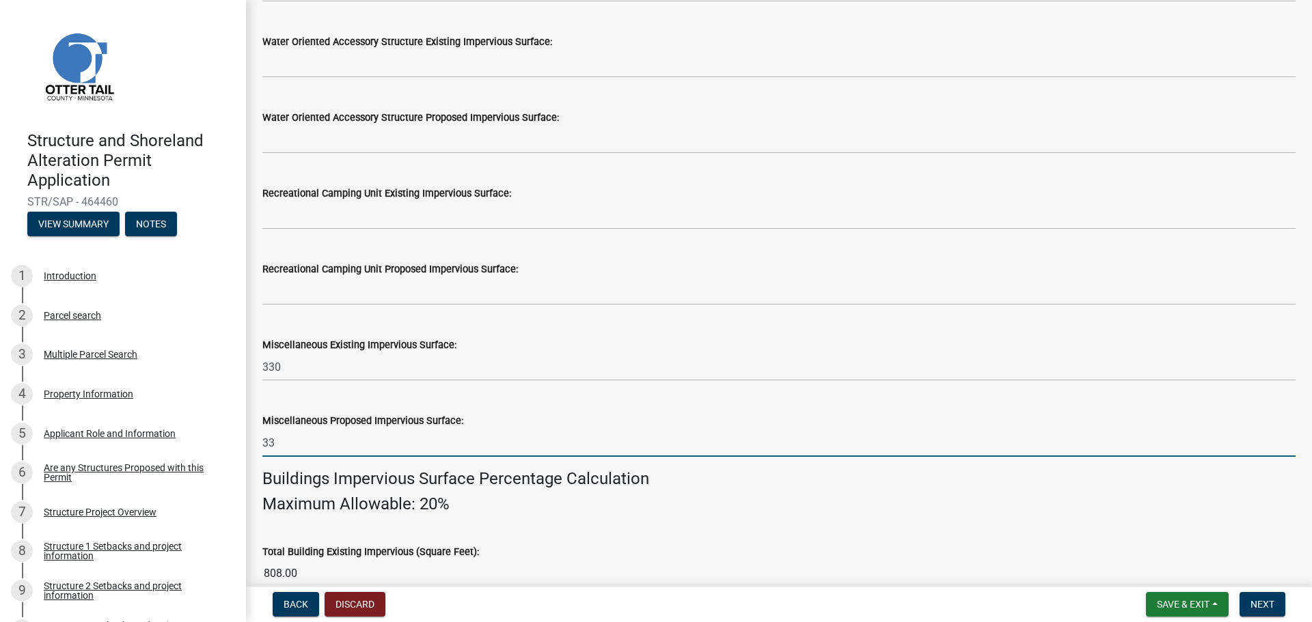
type input "330"
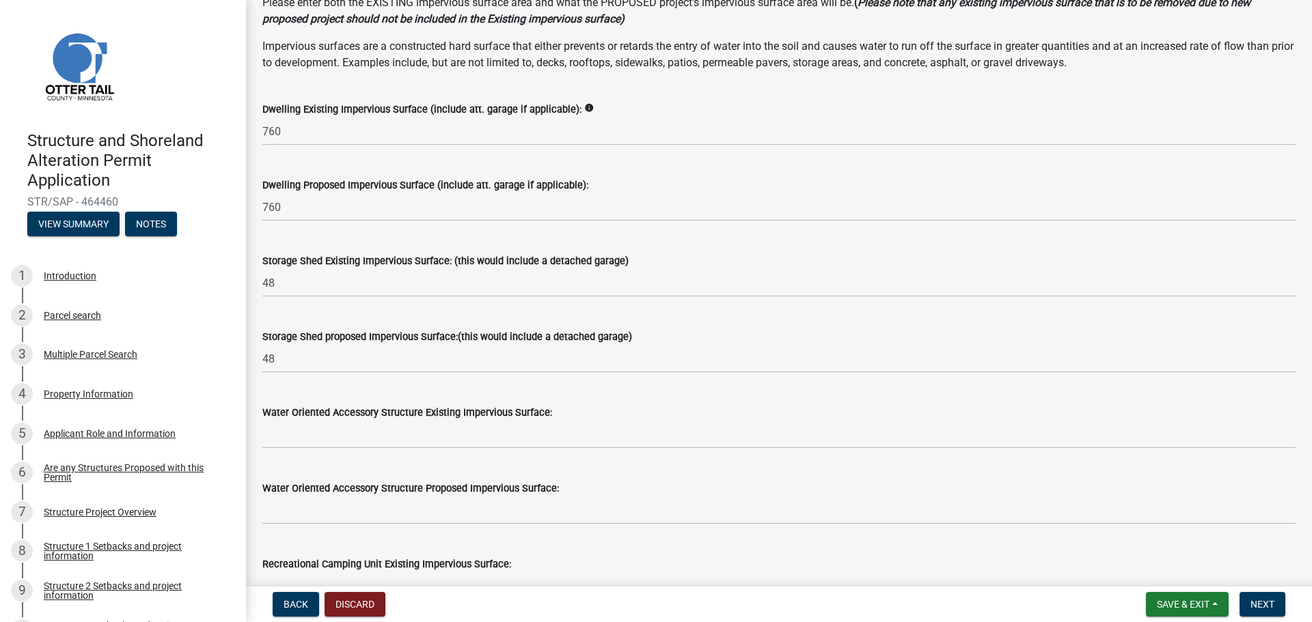
scroll to position [107, 0]
